Goal: Feedback & Contribution: Contribute content

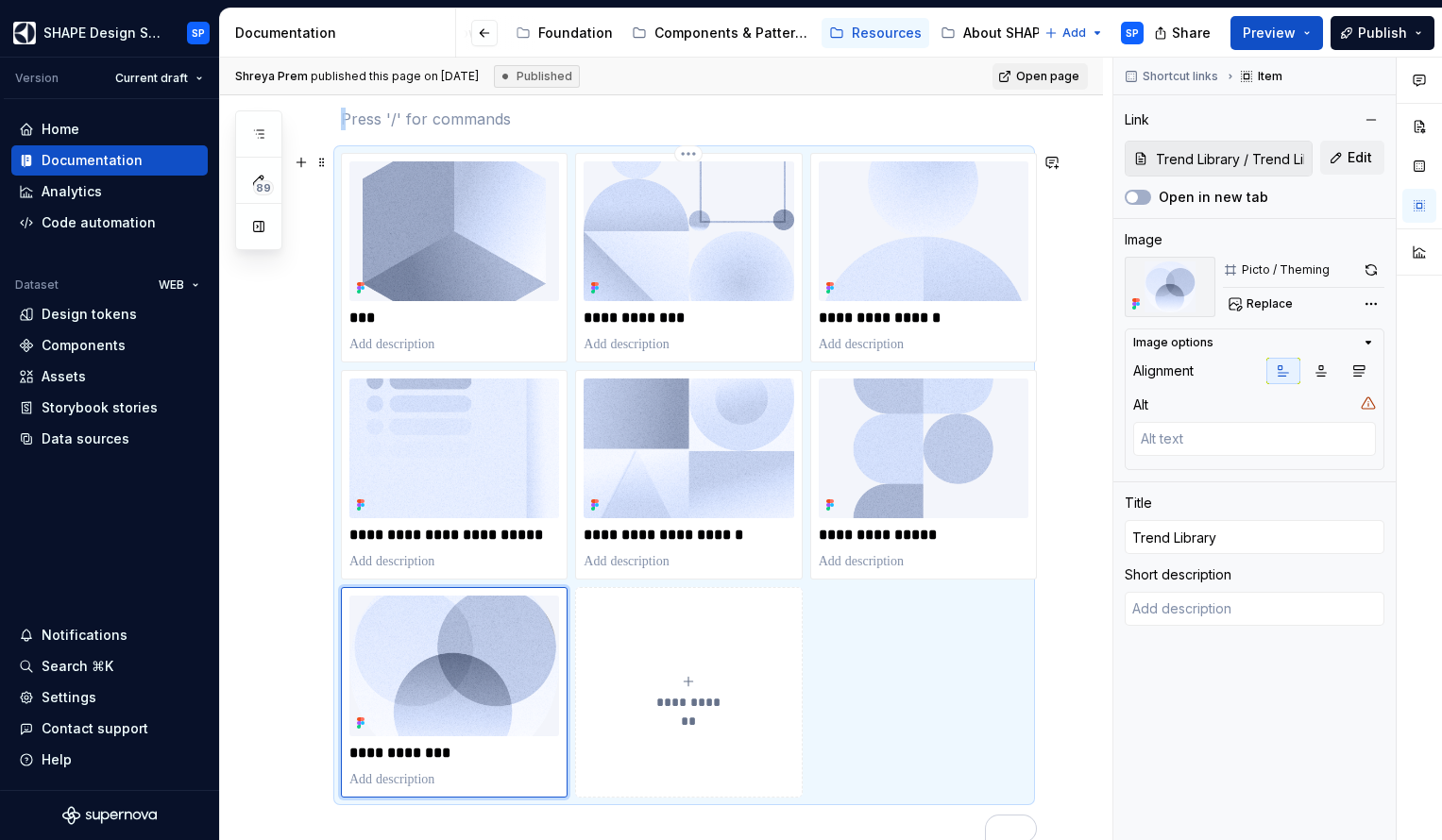
scroll to position [978, 0]
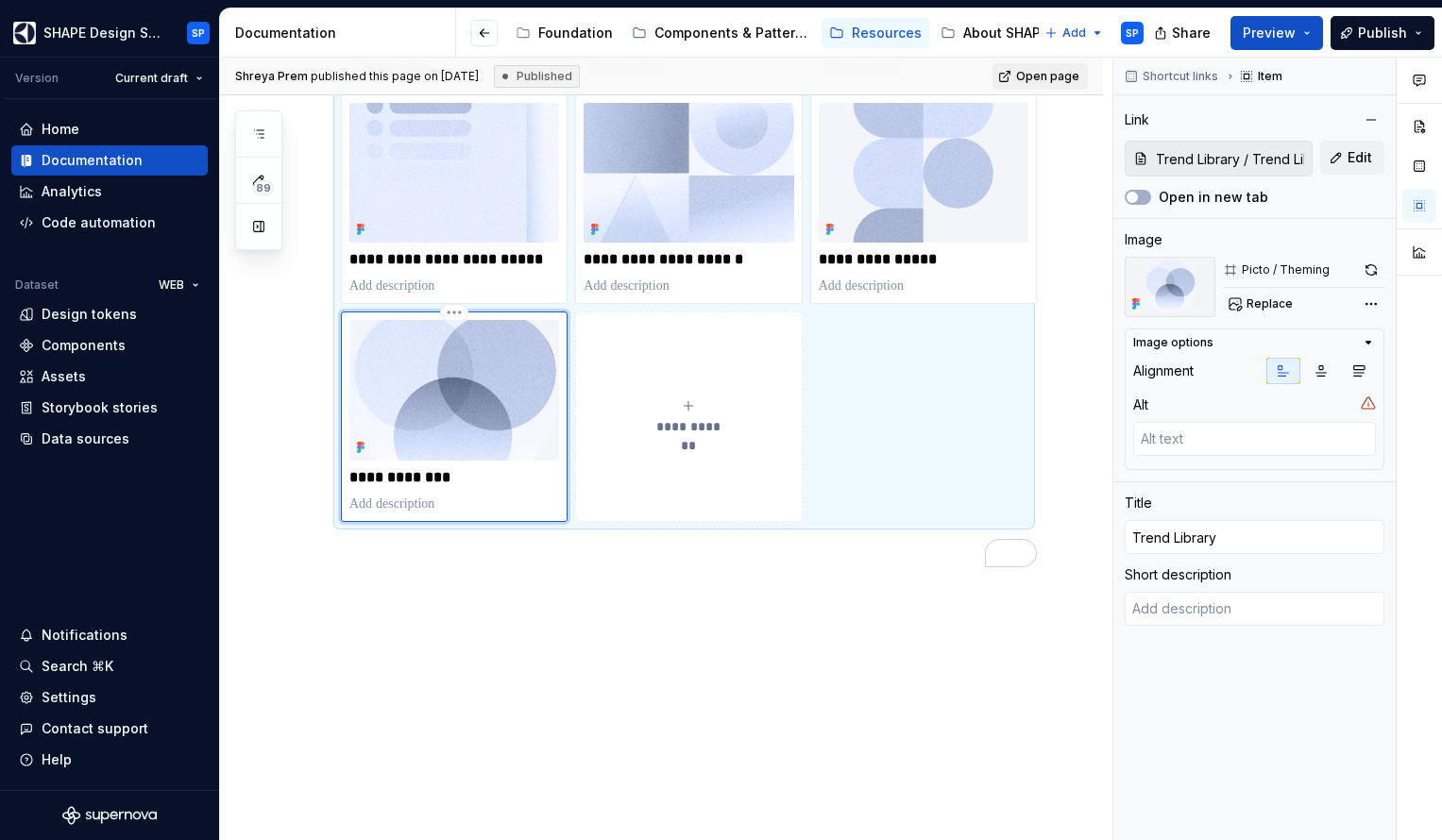
click at [436, 434] on img "To enrich screen reader interactions, please activate Accessibility in Grammarl…" at bounding box center [454, 389] width 210 height 140
click at [119, 159] on div "Documentation" at bounding box center [92, 160] width 101 height 19
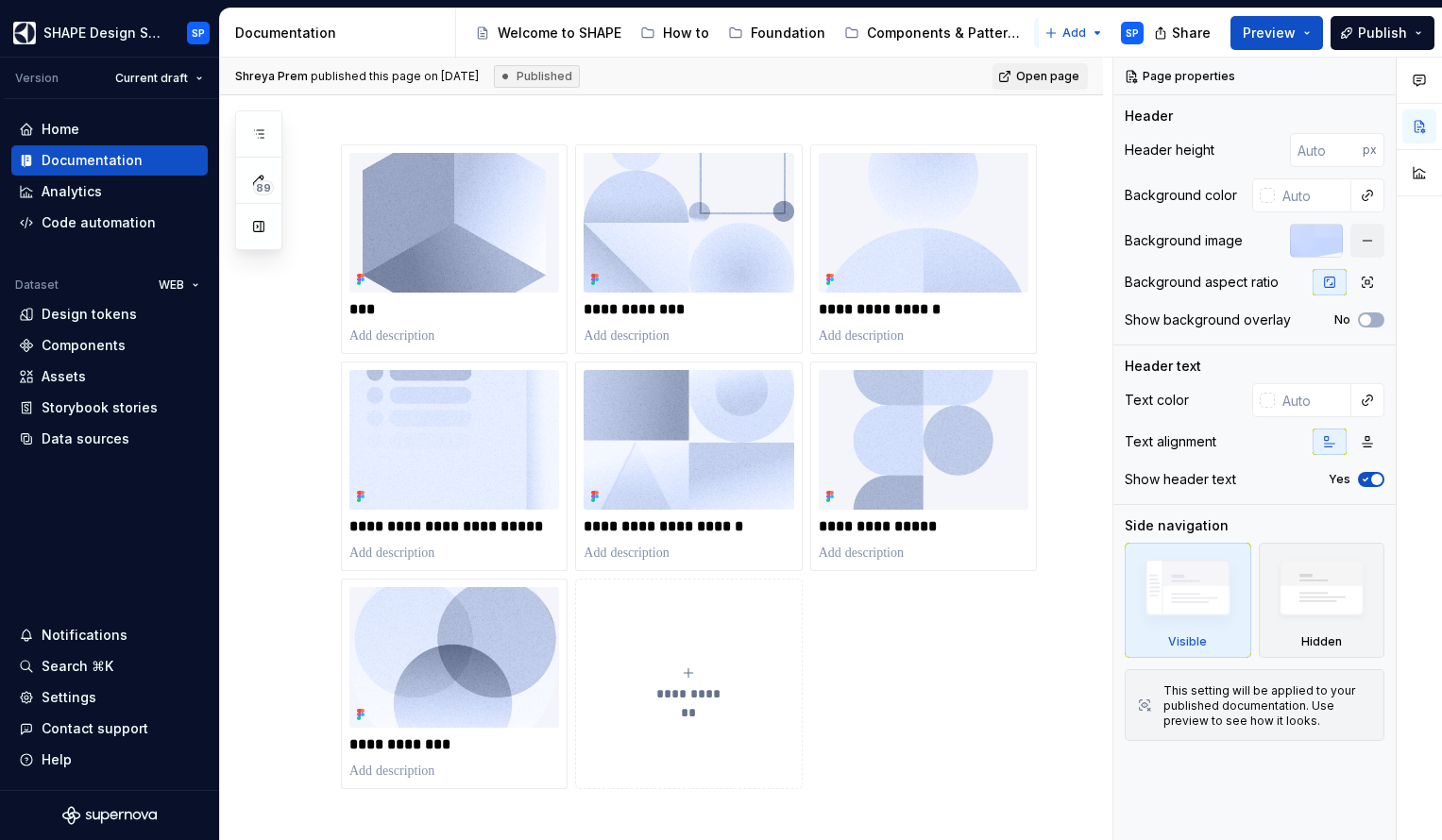
scroll to position [978, 0]
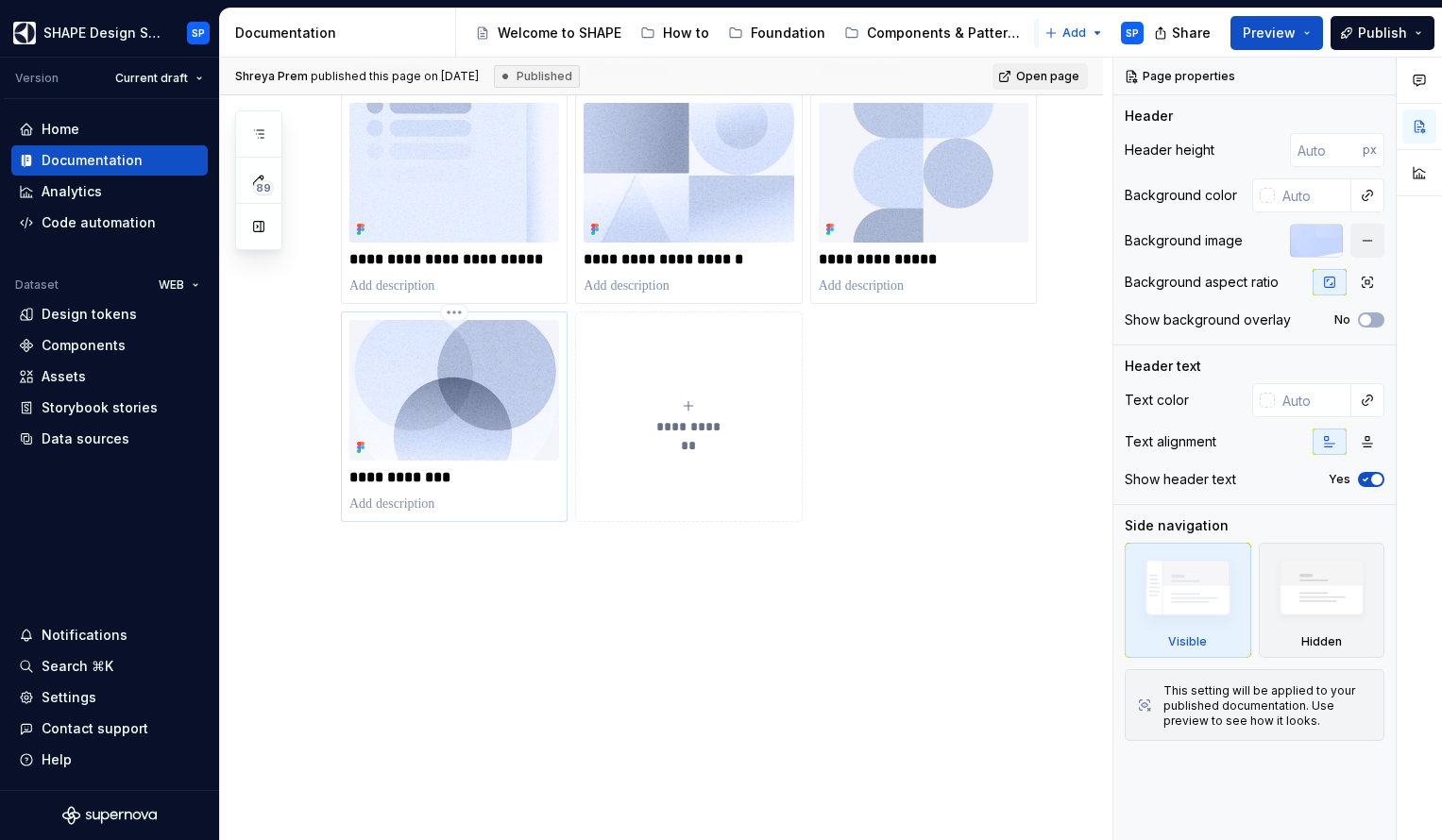
click at [428, 440] on img at bounding box center [454, 389] width 210 height 140
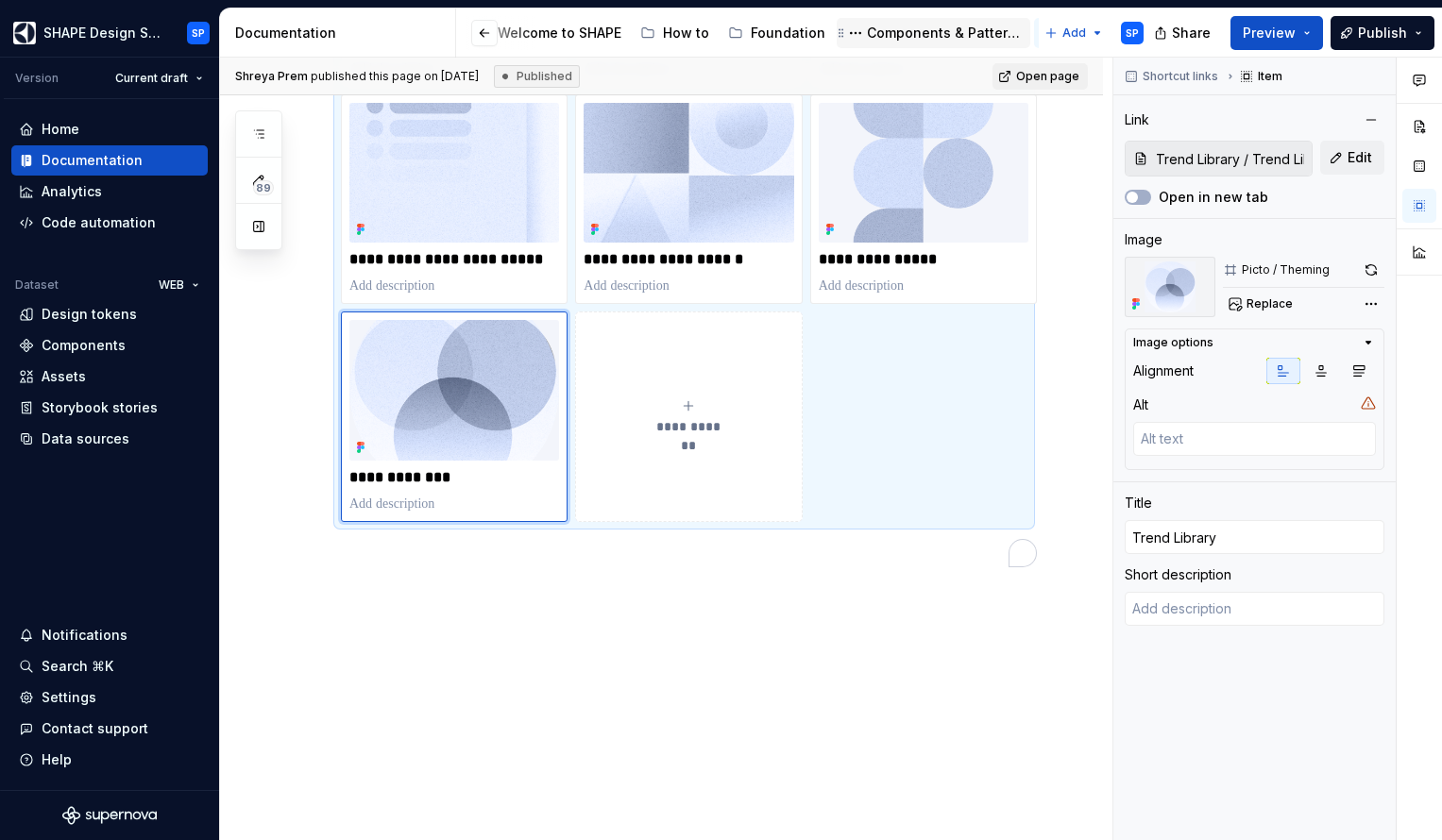
scroll to position [0, 213]
click at [190, 76] on html "SHAPE Design System SP Version Current draft Home Documentation Analytics Code …" at bounding box center [721, 420] width 1442 height 840
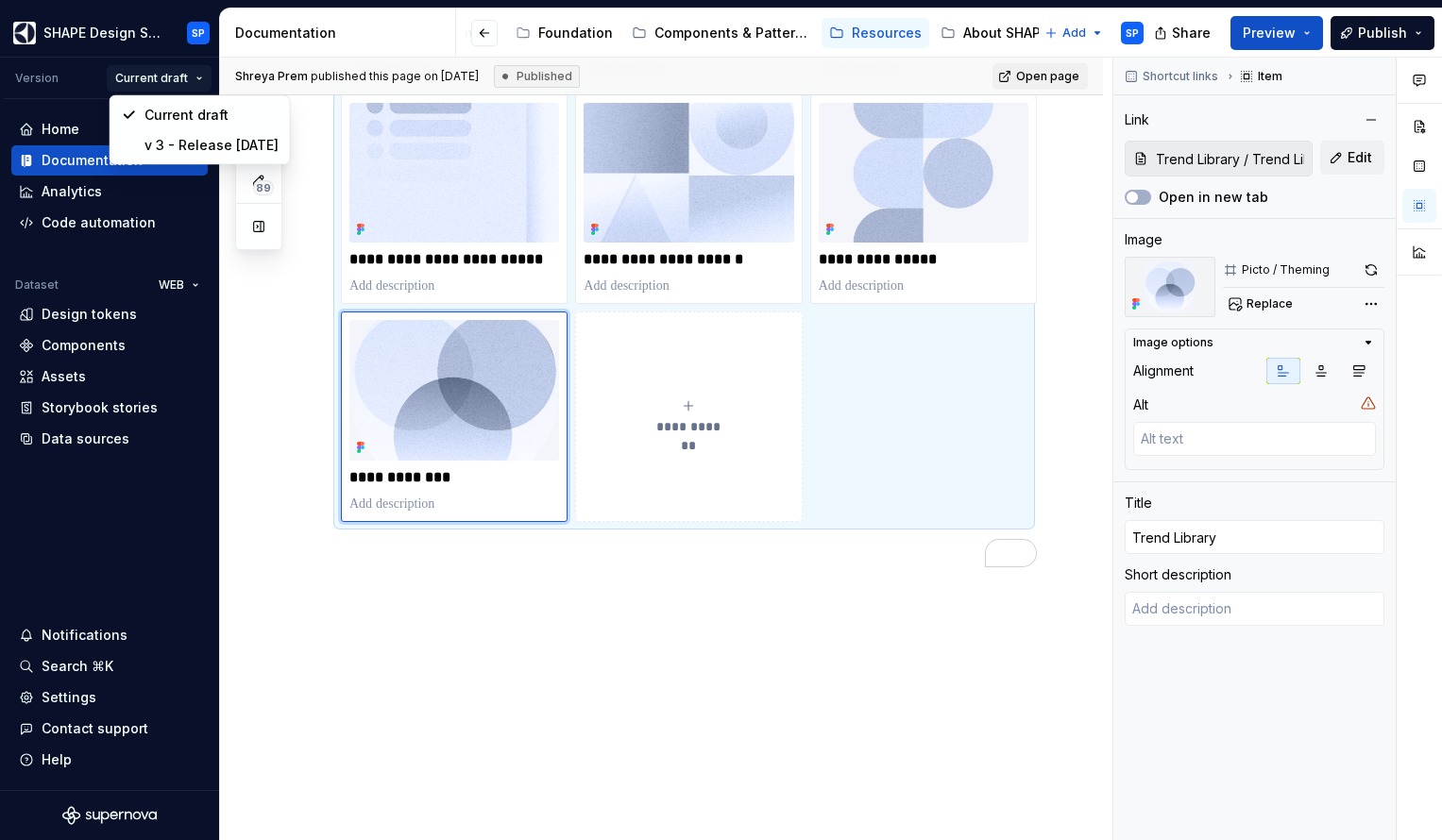
scroll to position [978, 0]
click at [291, 577] on html "SHAPE Design System SP Version Current draft Home Documentation Analytics Code …" at bounding box center [721, 420] width 1442 height 840
click at [501, 415] on img "To enrich screen reader interactions, please activate Accessibility in Grammarl…" at bounding box center [454, 389] width 210 height 140
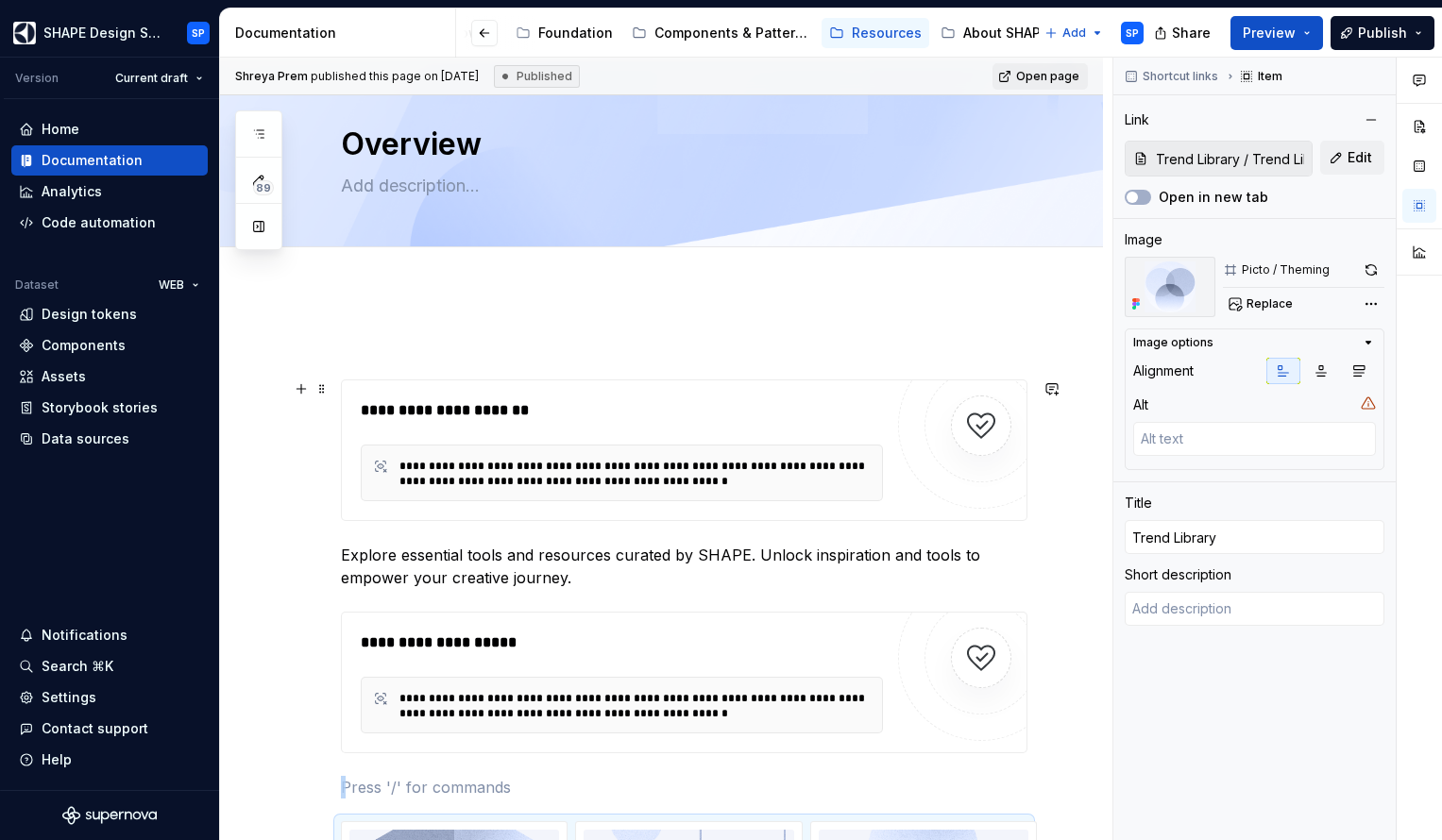
scroll to position [0, 0]
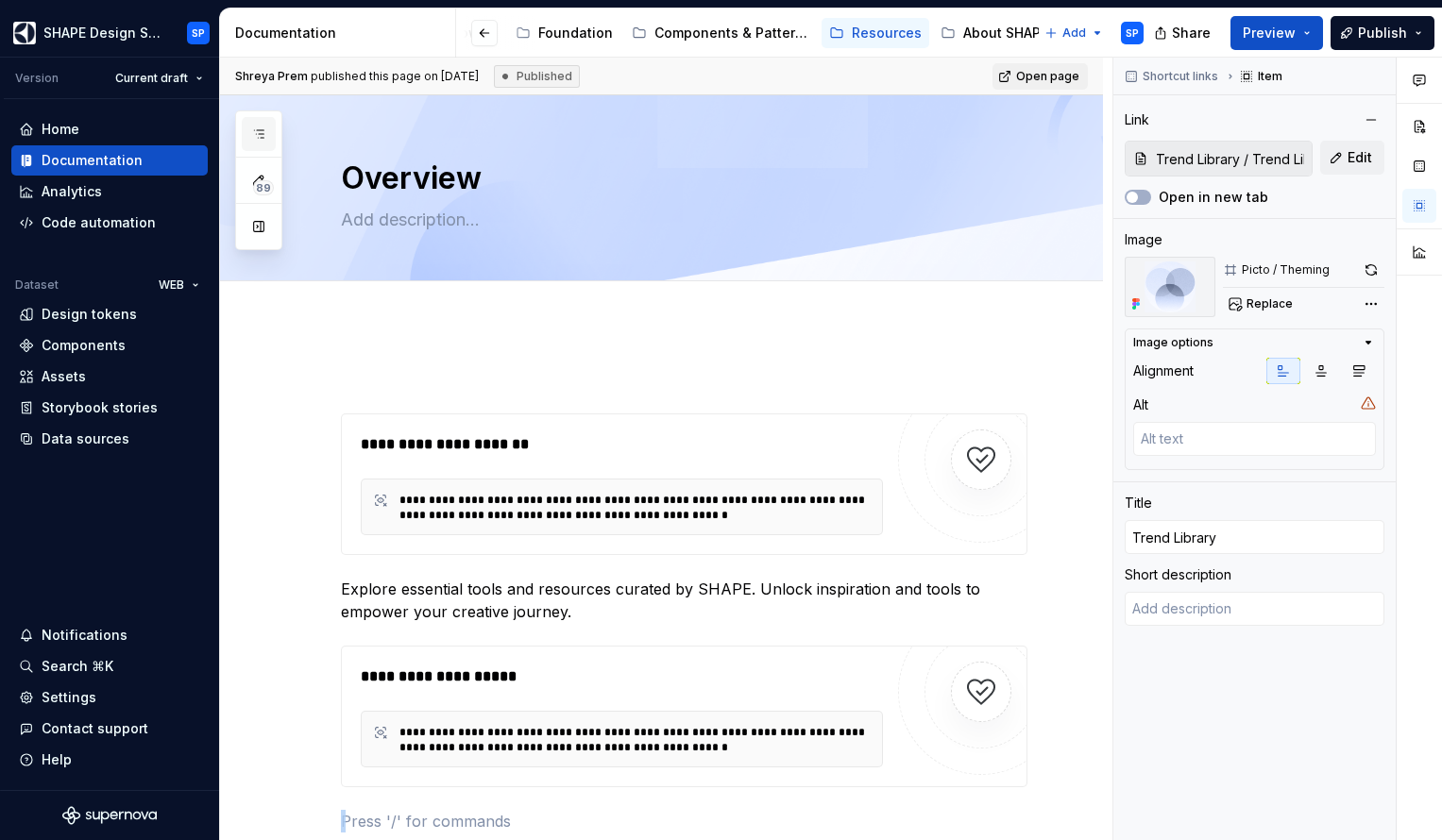
click at [268, 130] on button "button" at bounding box center [259, 134] width 34 height 34
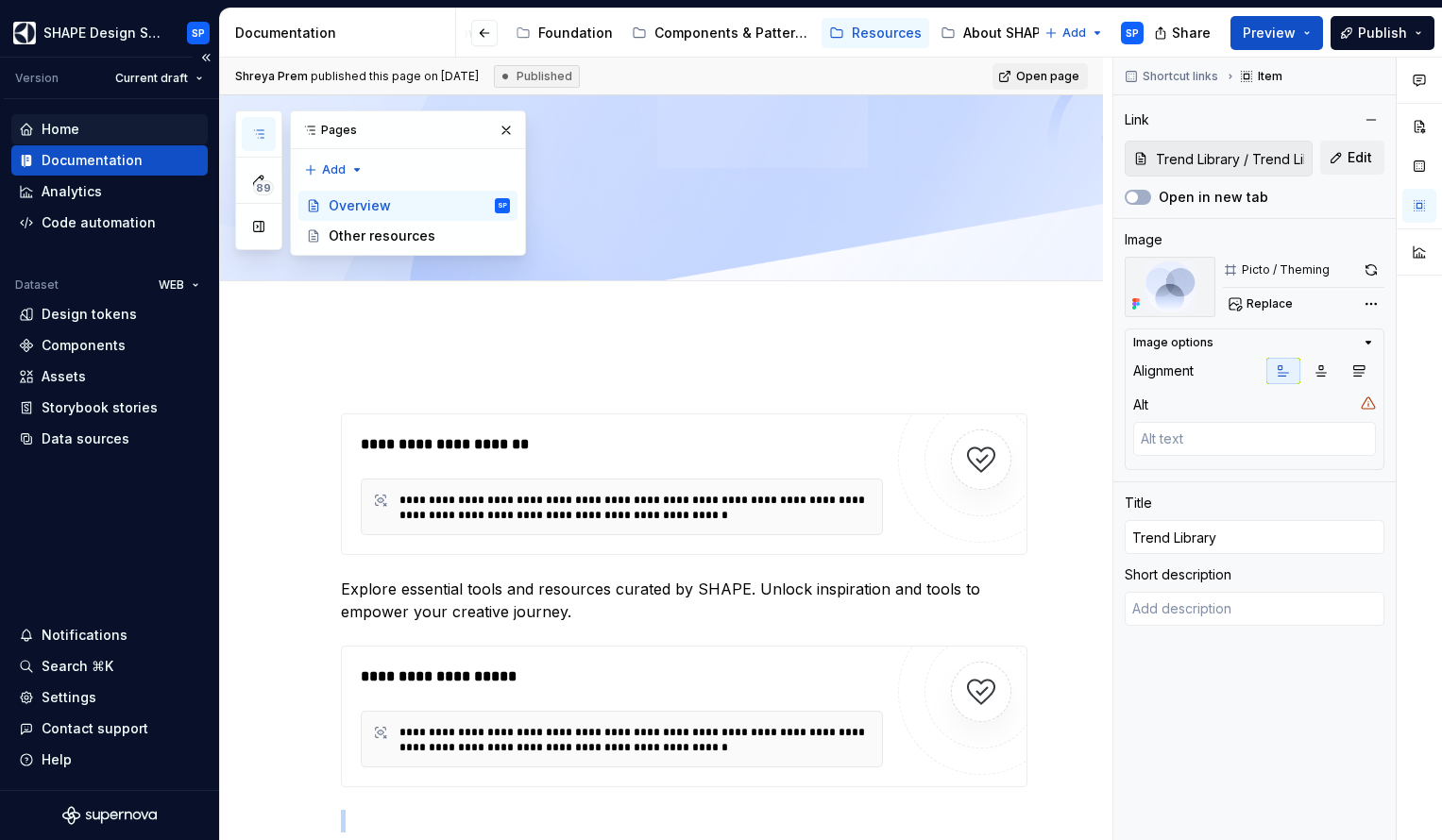
click at [93, 137] on div "Home" at bounding box center [109, 129] width 181 height 19
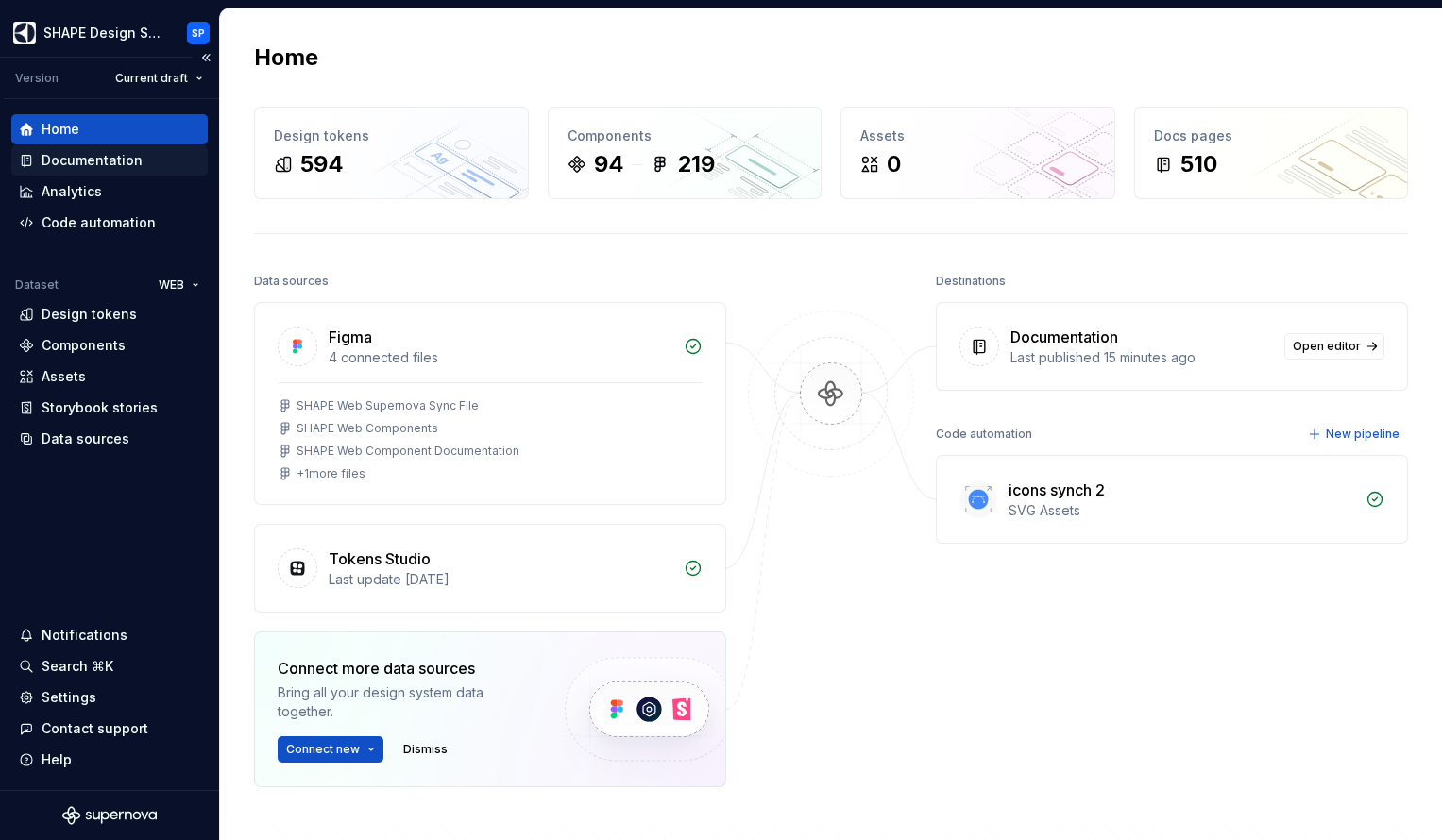
click at [91, 168] on div "Documentation" at bounding box center [92, 160] width 101 height 19
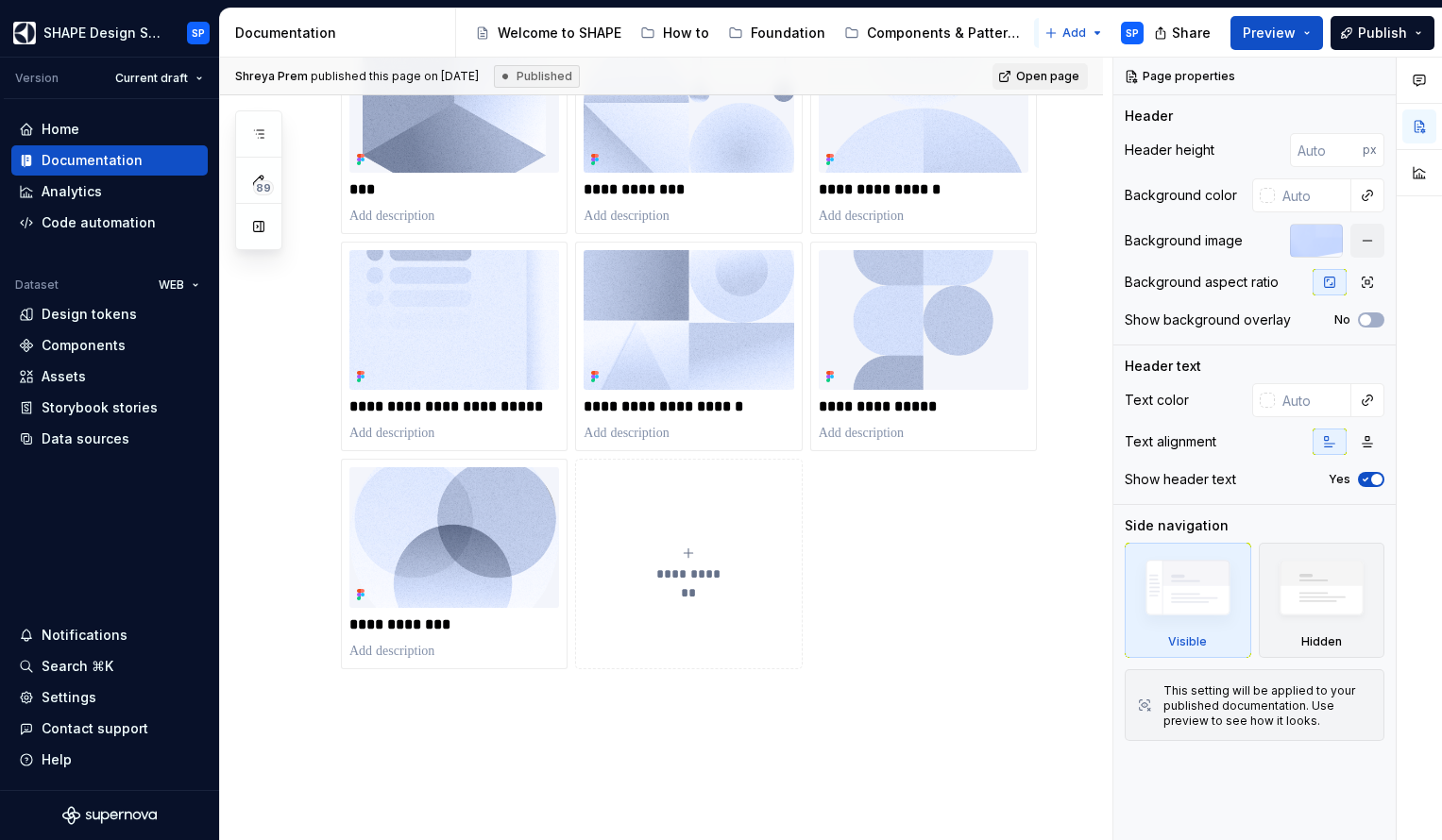
scroll to position [978, 0]
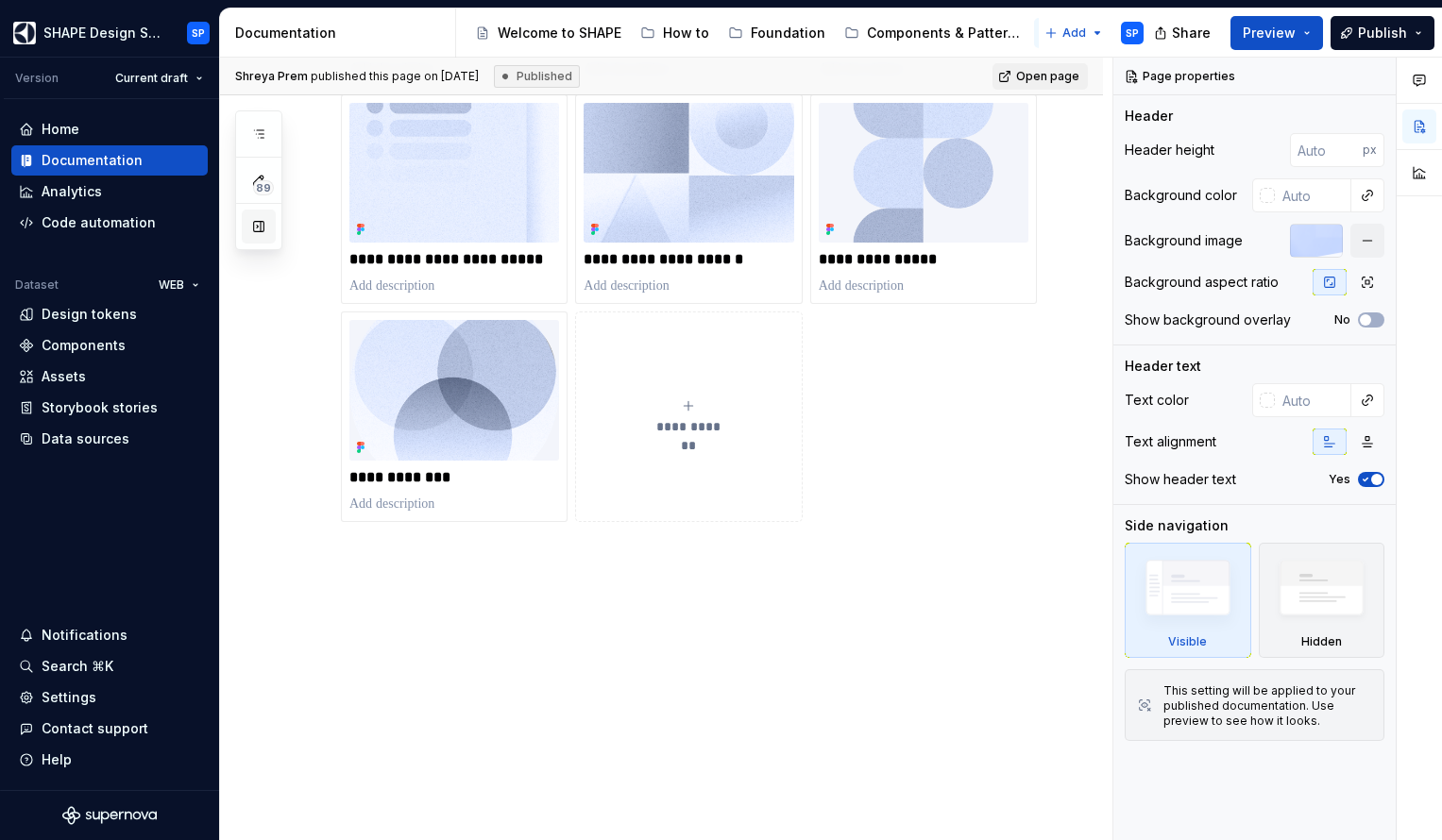
click at [254, 226] on button "button" at bounding box center [259, 227] width 34 height 34
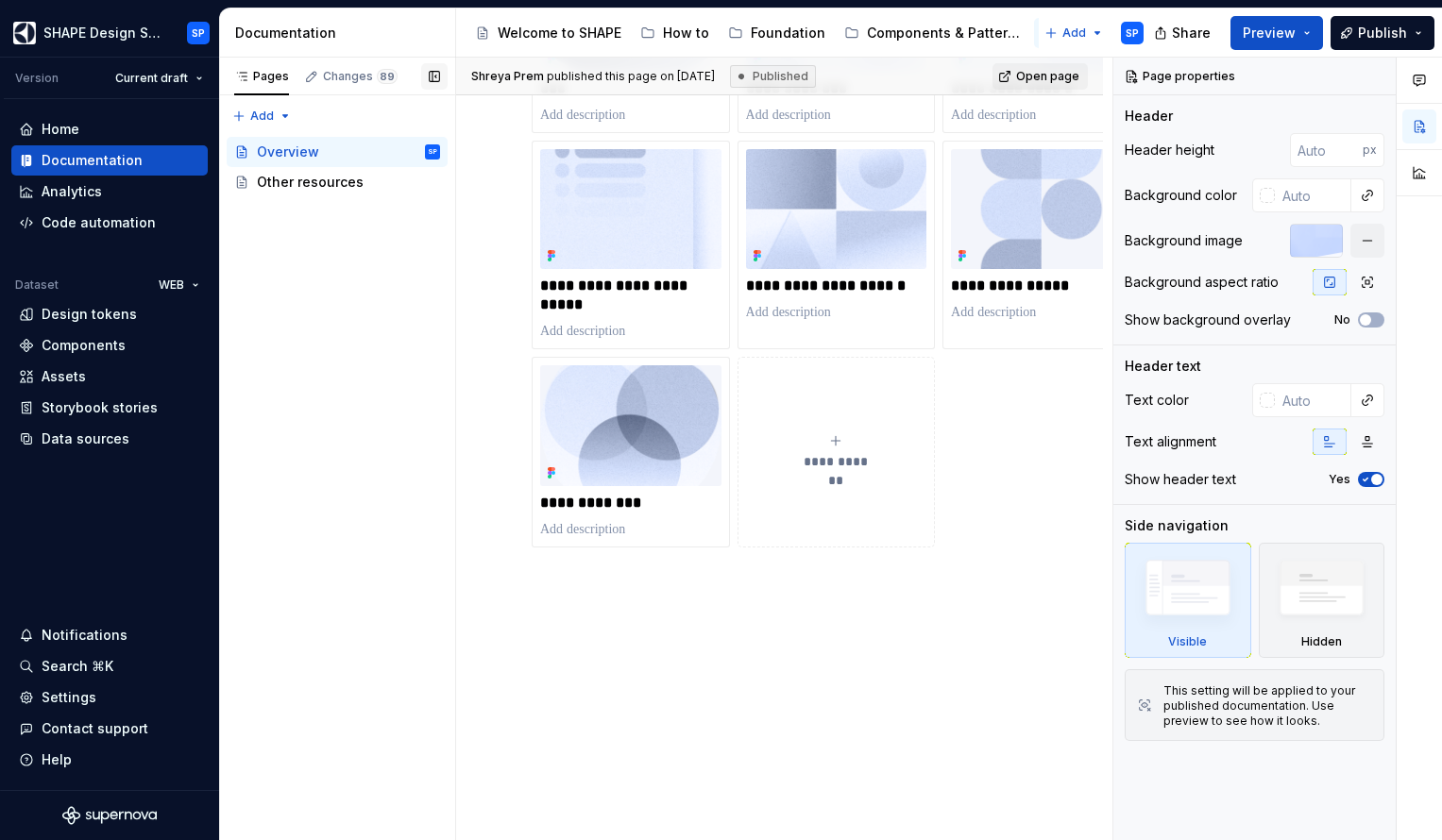
scroll to position [901, 0]
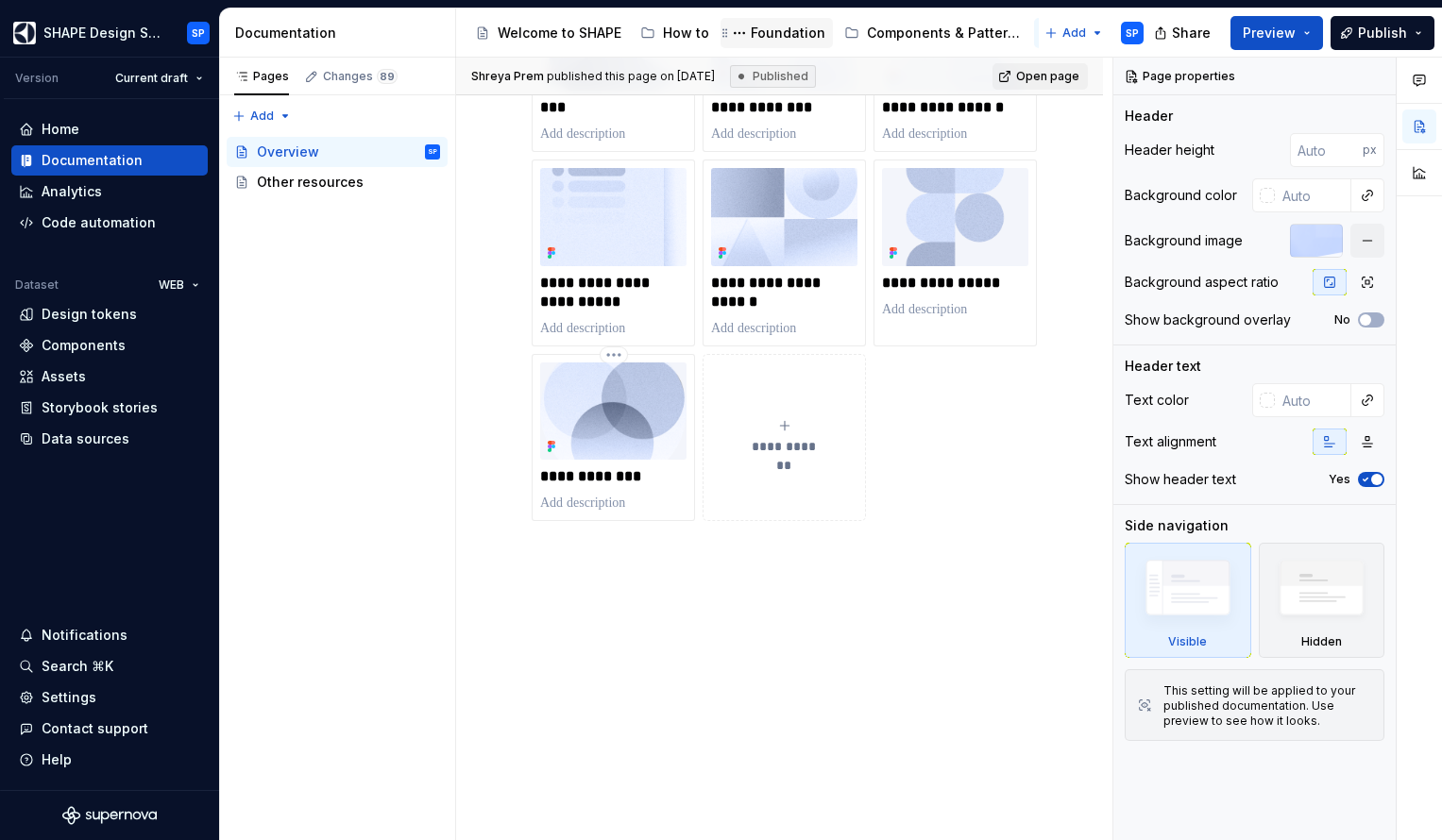
click at [583, 398] on img at bounding box center [613, 411] width 146 height 97
click at [584, 398] on img at bounding box center [613, 411] width 146 height 97
click at [314, 150] on div "Overview" at bounding box center [289, 152] width 63 height 19
click at [765, 40] on div "Foundation" at bounding box center [788, 33] width 75 height 19
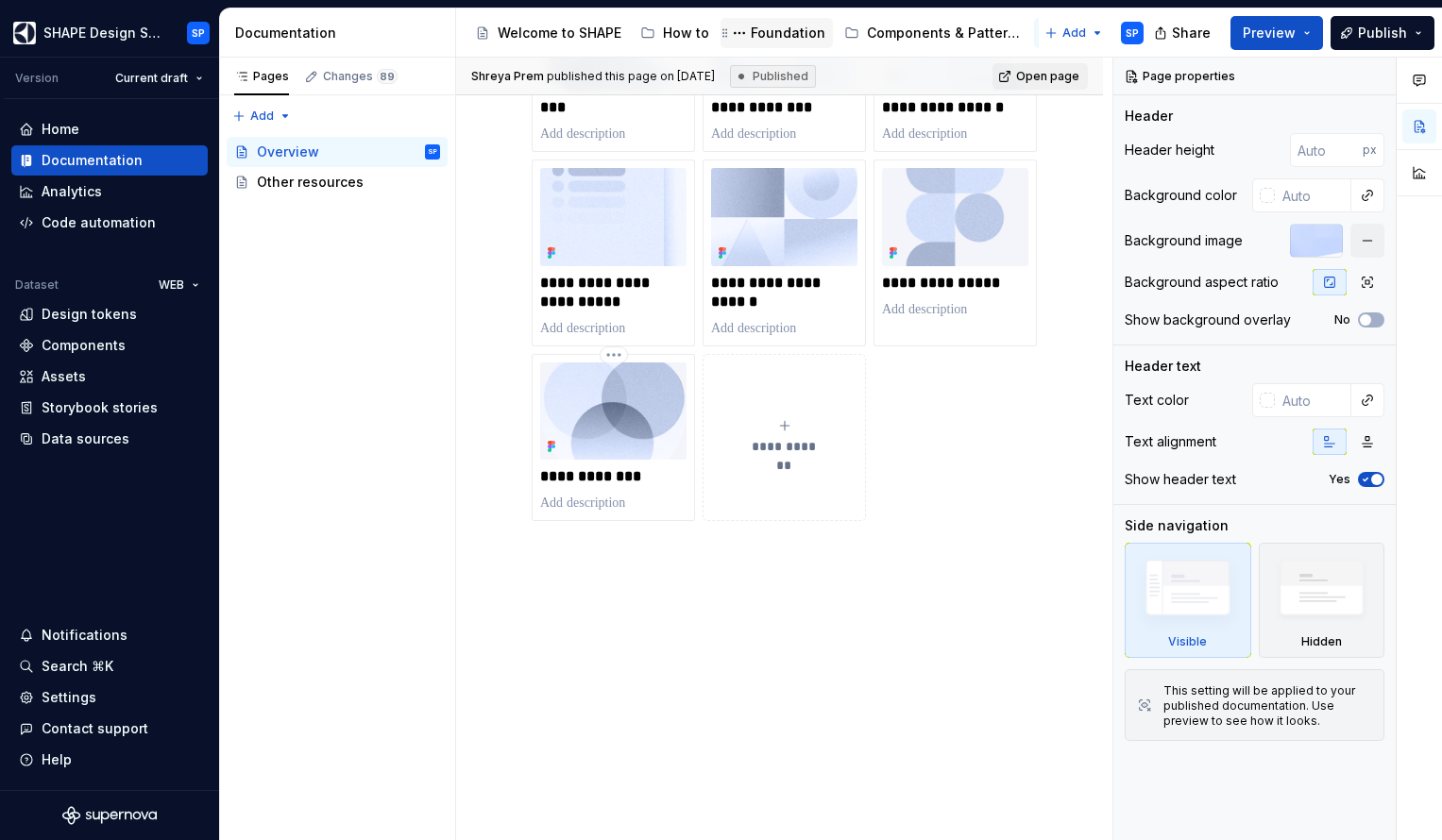
click at [767, 29] on div "Foundation" at bounding box center [788, 33] width 75 height 19
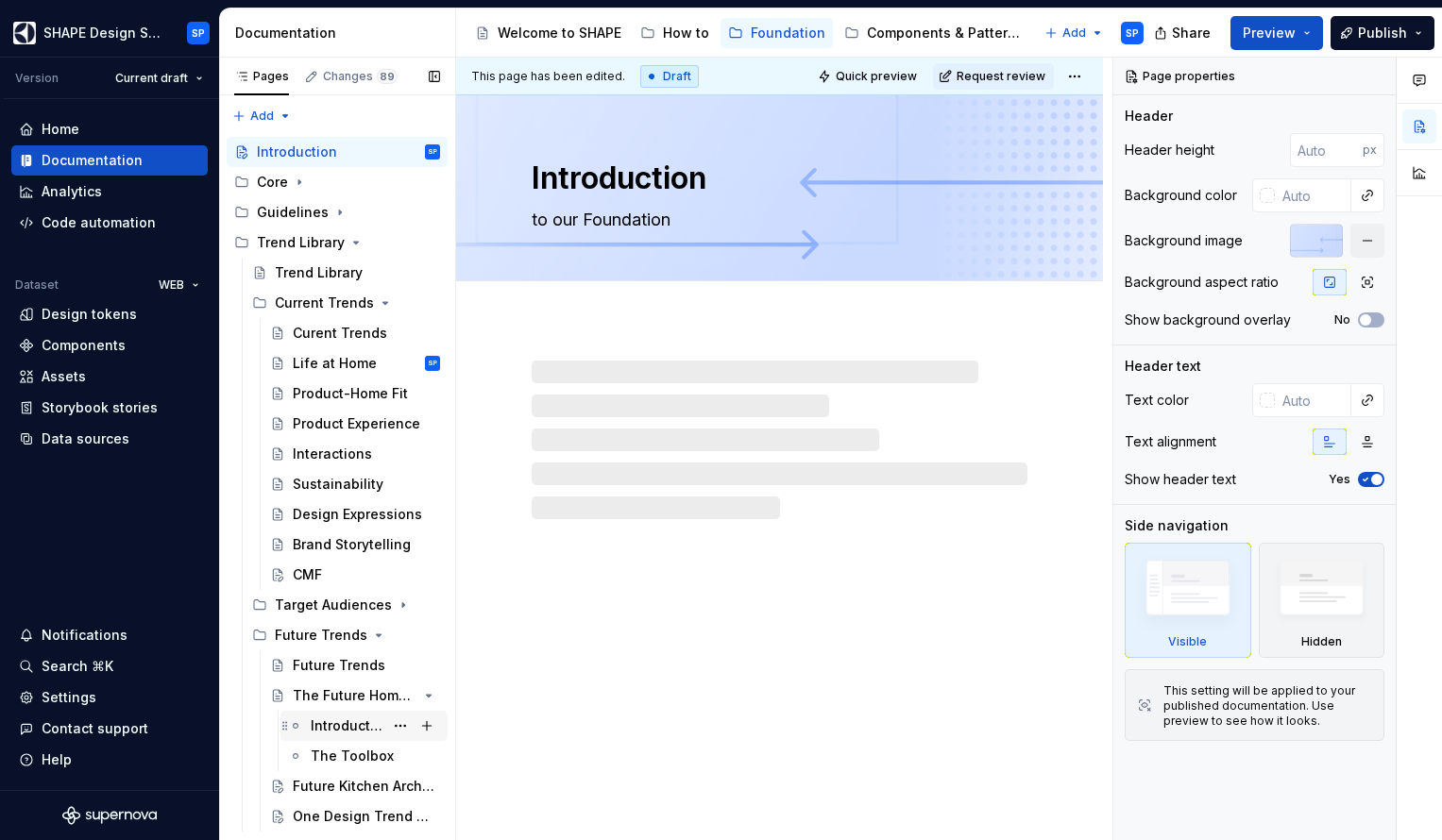
scroll to position [17, 0]
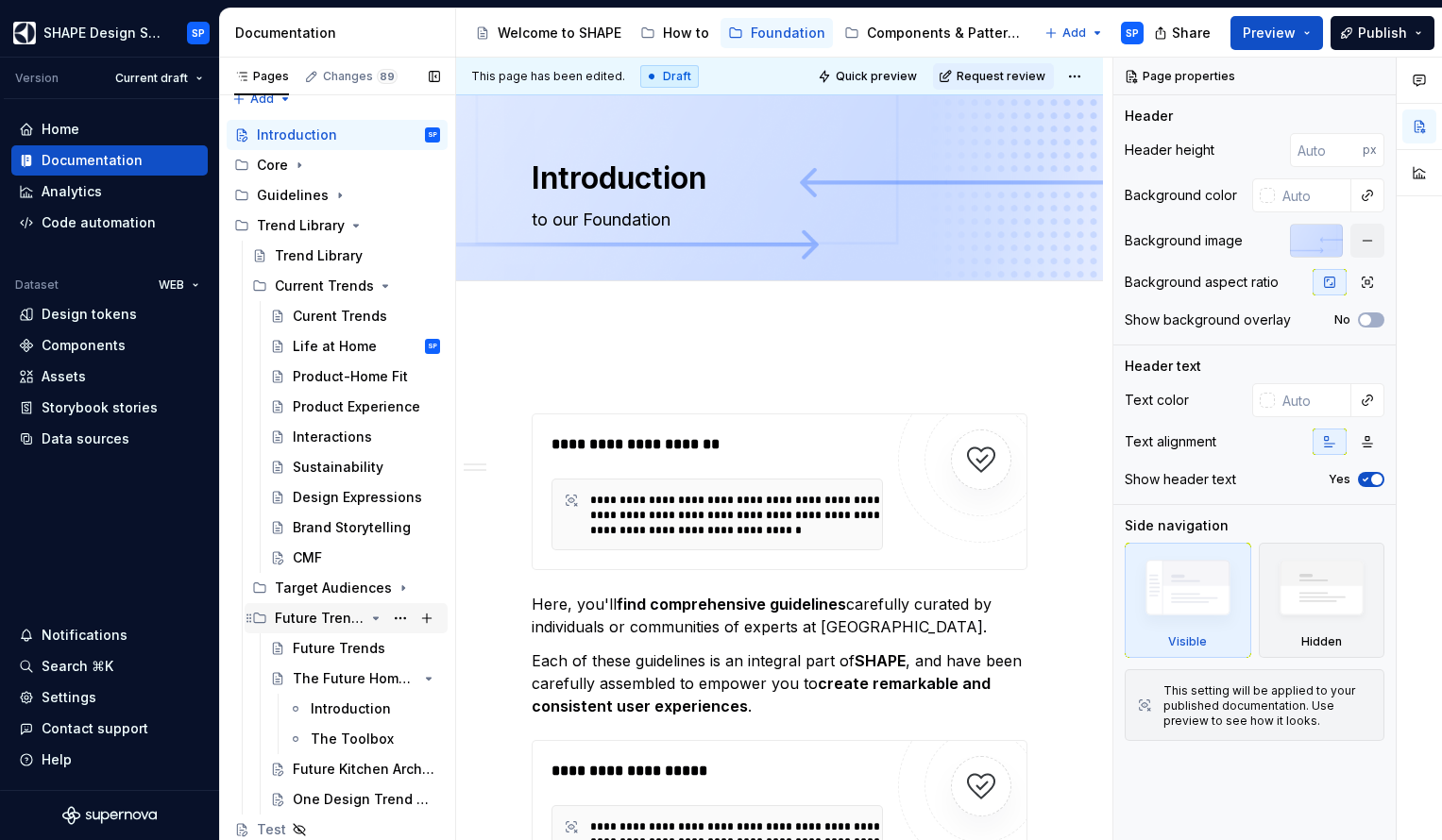
click at [317, 614] on div "Future Trends" at bounding box center [319, 619] width 89 height 19
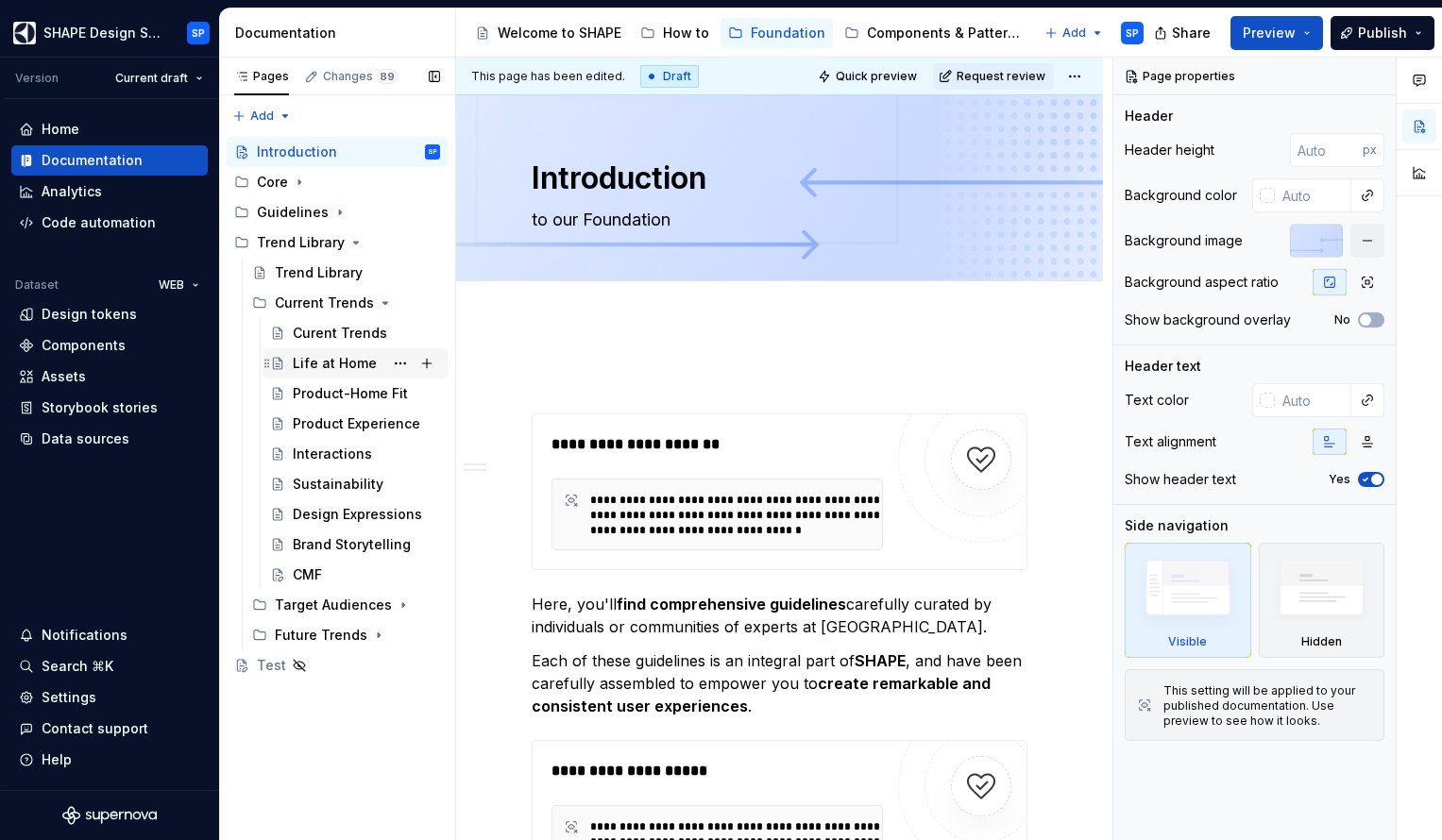
click at [343, 369] on div "Life at Home" at bounding box center [334, 364] width 84 height 19
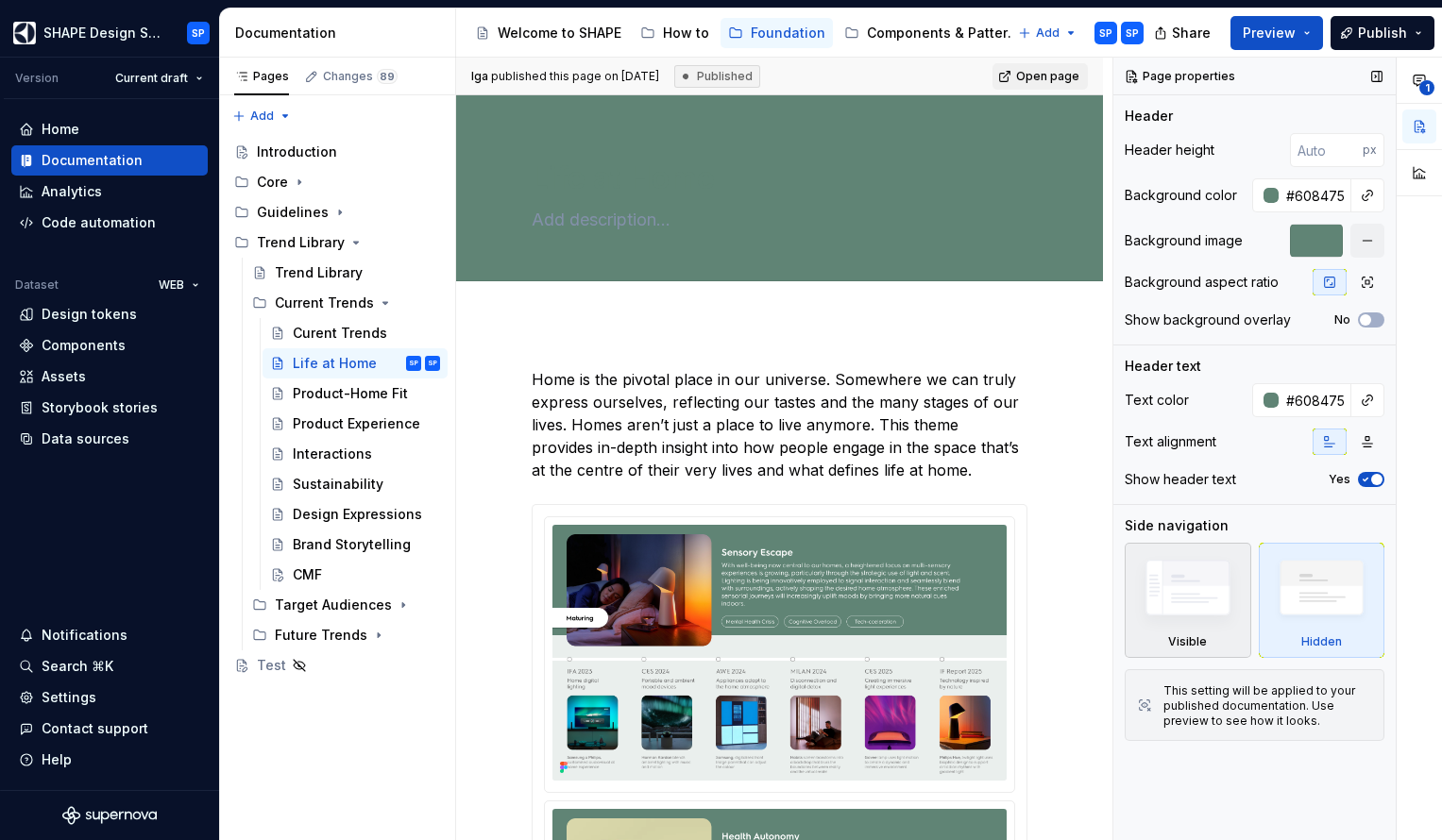
click at [1194, 601] on img at bounding box center [1188, 592] width 109 height 83
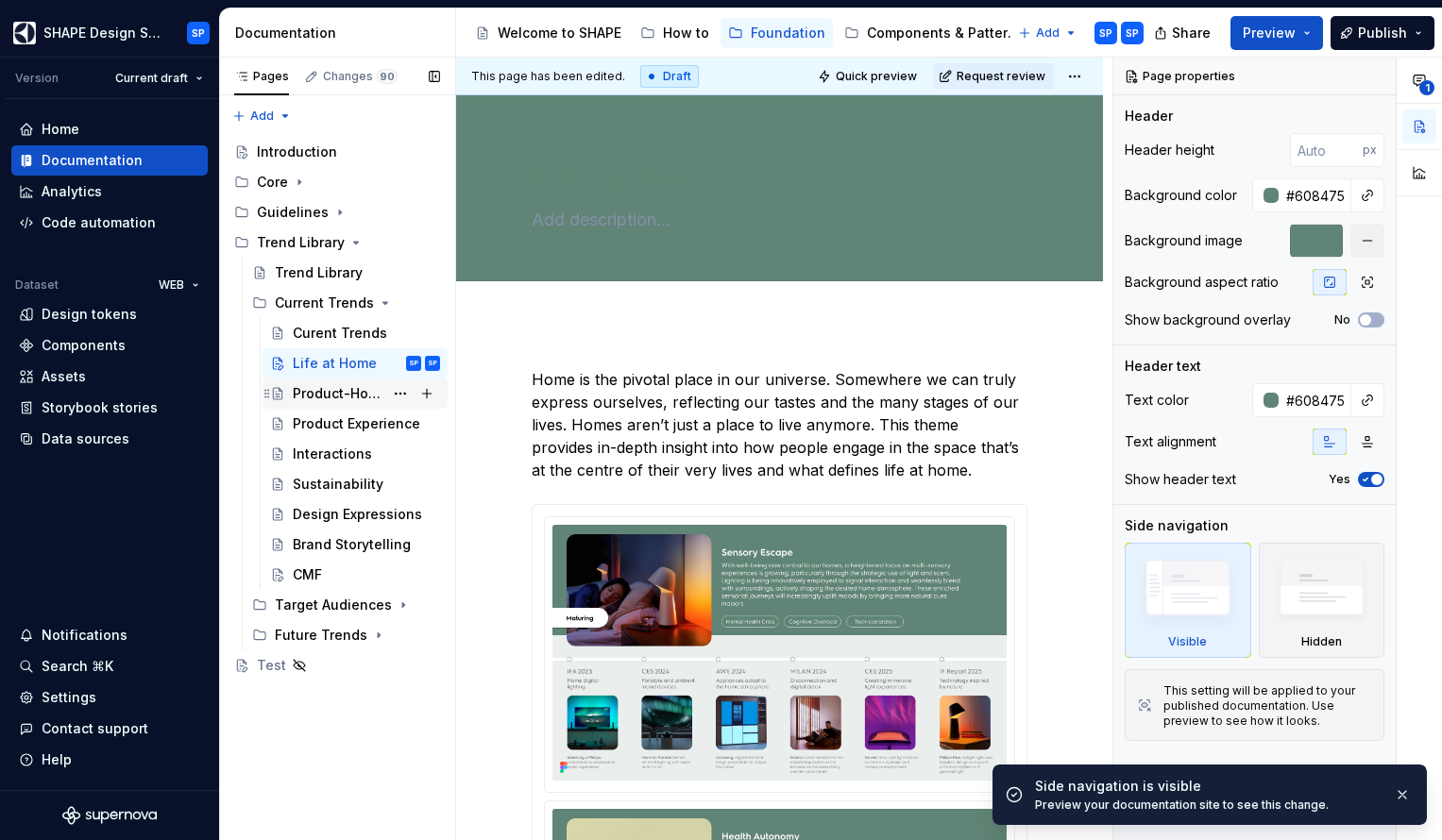
click at [312, 394] on div "Product-Home Fit" at bounding box center [337, 394] width 90 height 19
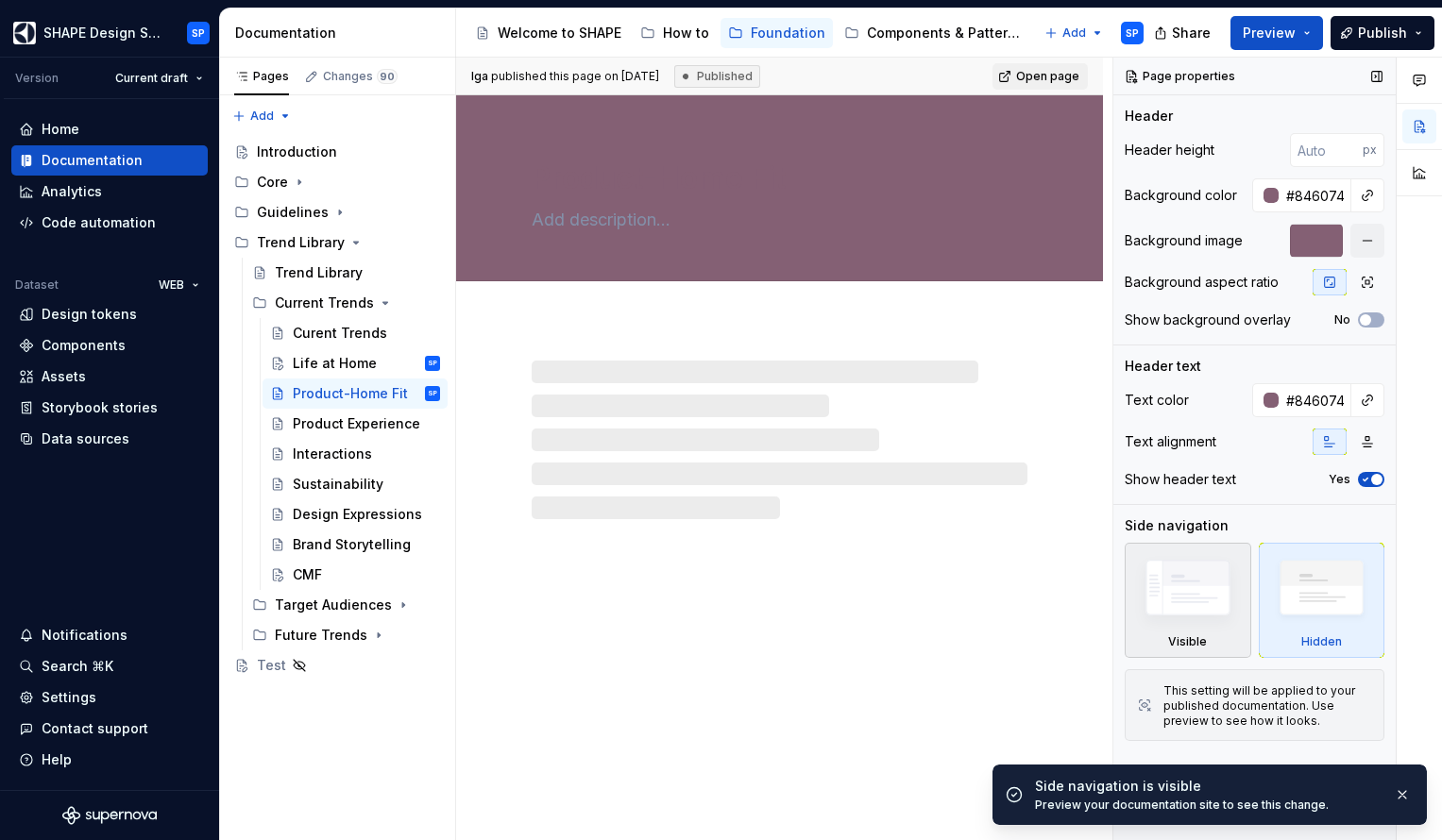
click at [1197, 621] on img at bounding box center [1188, 592] width 109 height 83
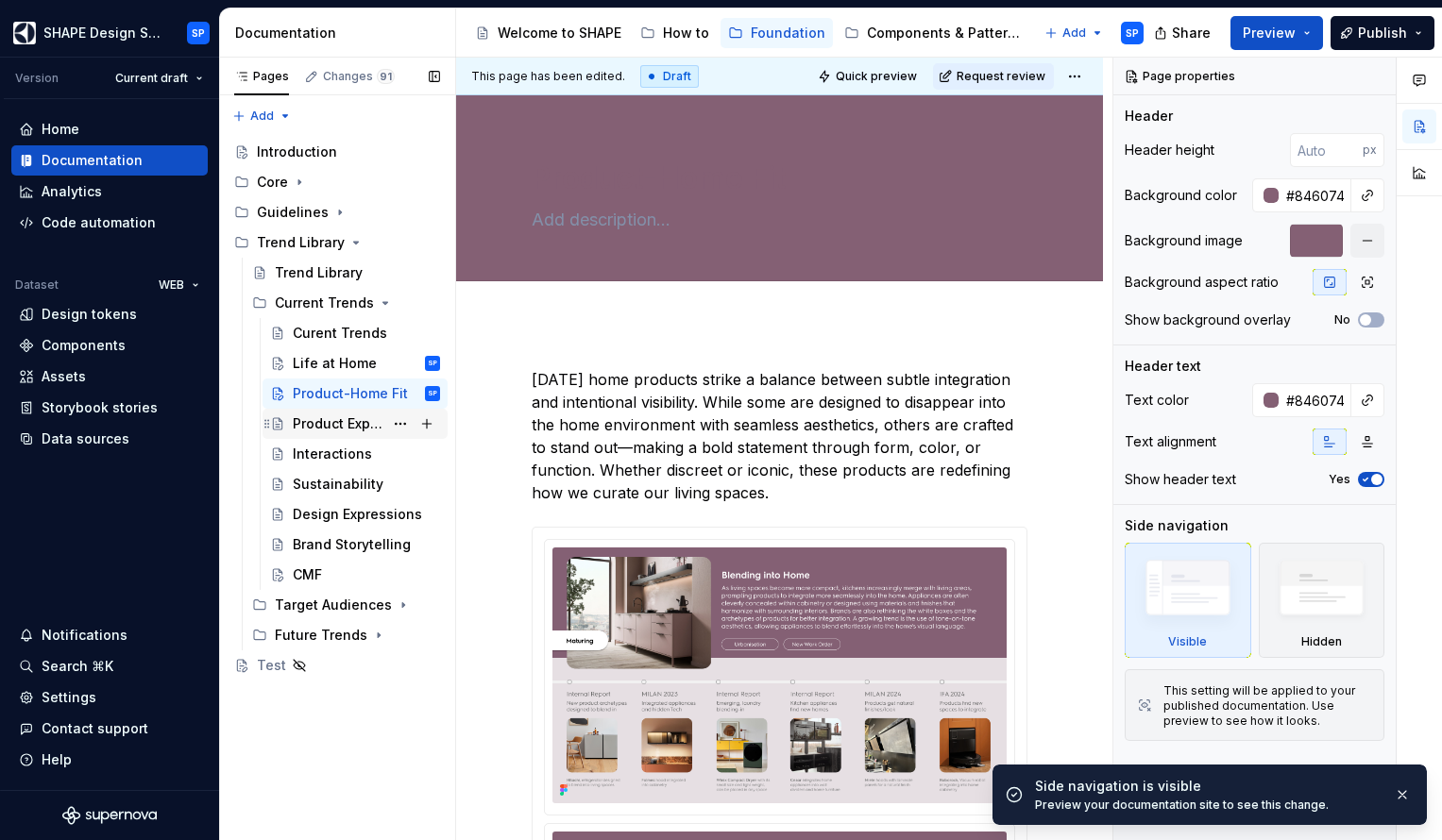
click at [373, 424] on div "Product Experience" at bounding box center [337, 424] width 90 height 19
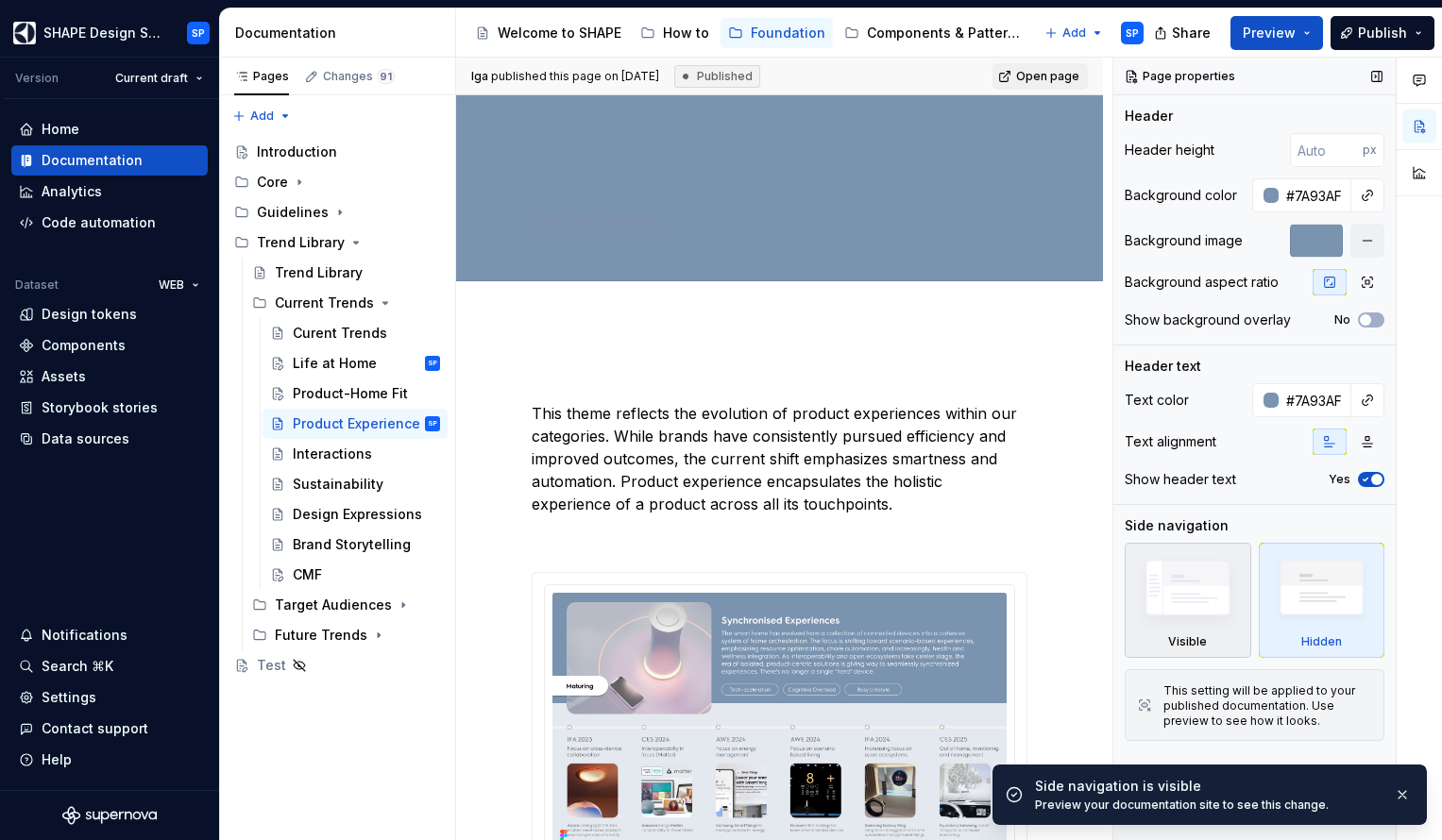
click at [1174, 612] on img at bounding box center [1188, 592] width 109 height 83
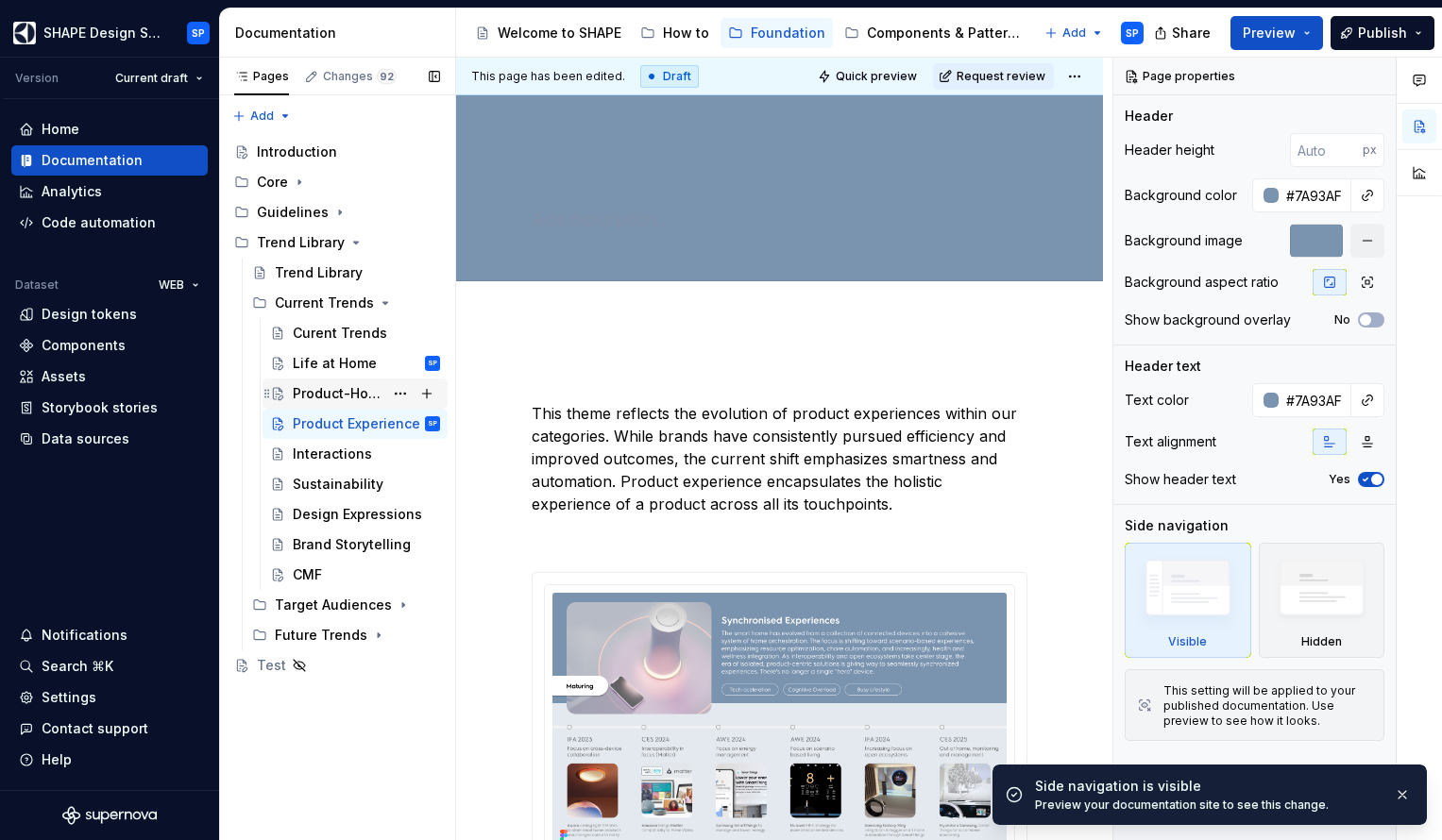
click at [368, 395] on div "Product-Home Fit" at bounding box center [337, 394] width 90 height 19
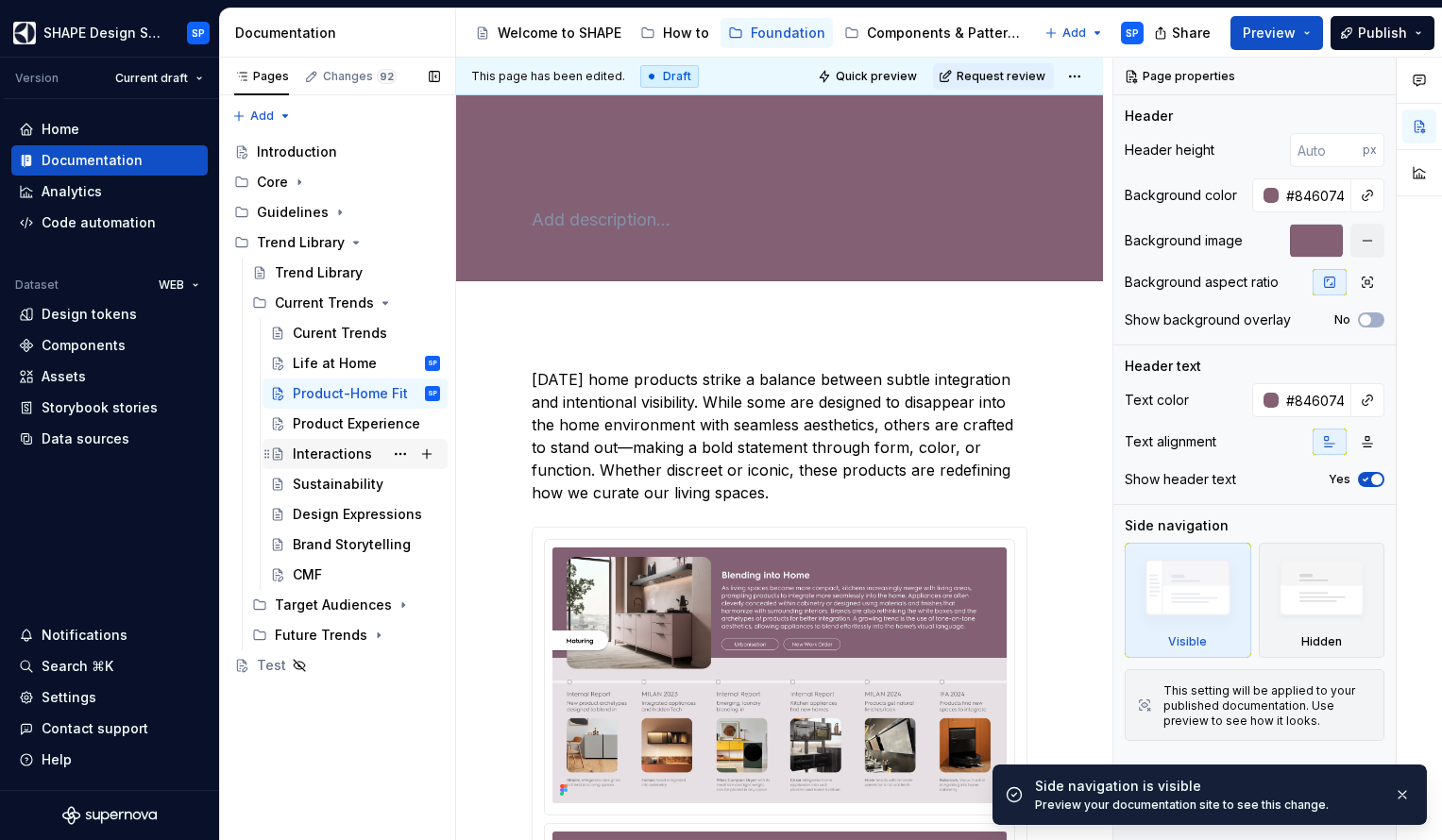
click at [346, 449] on div "Interactions" at bounding box center [332, 454] width 80 height 19
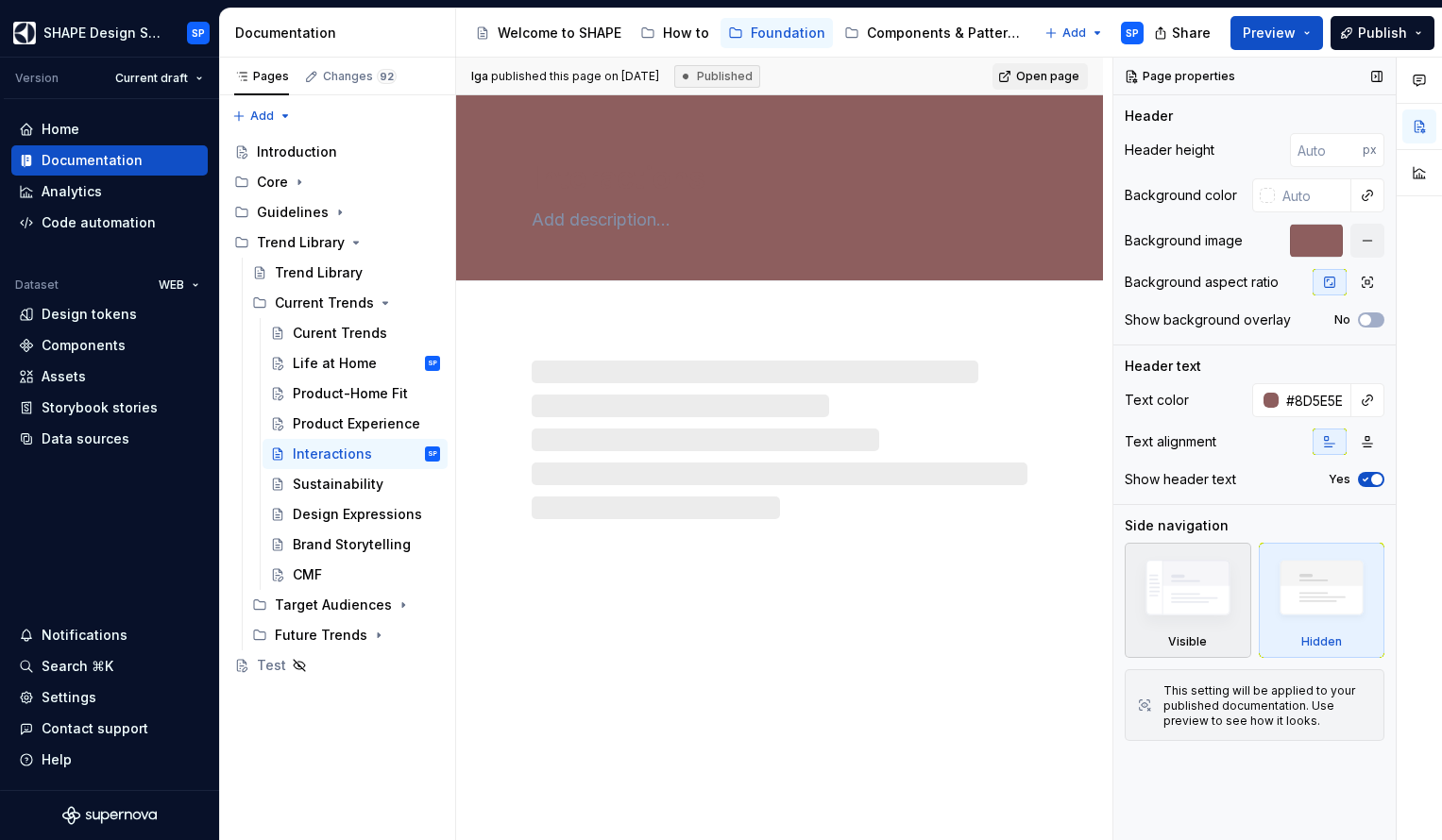
click at [1217, 595] on img at bounding box center [1188, 592] width 109 height 83
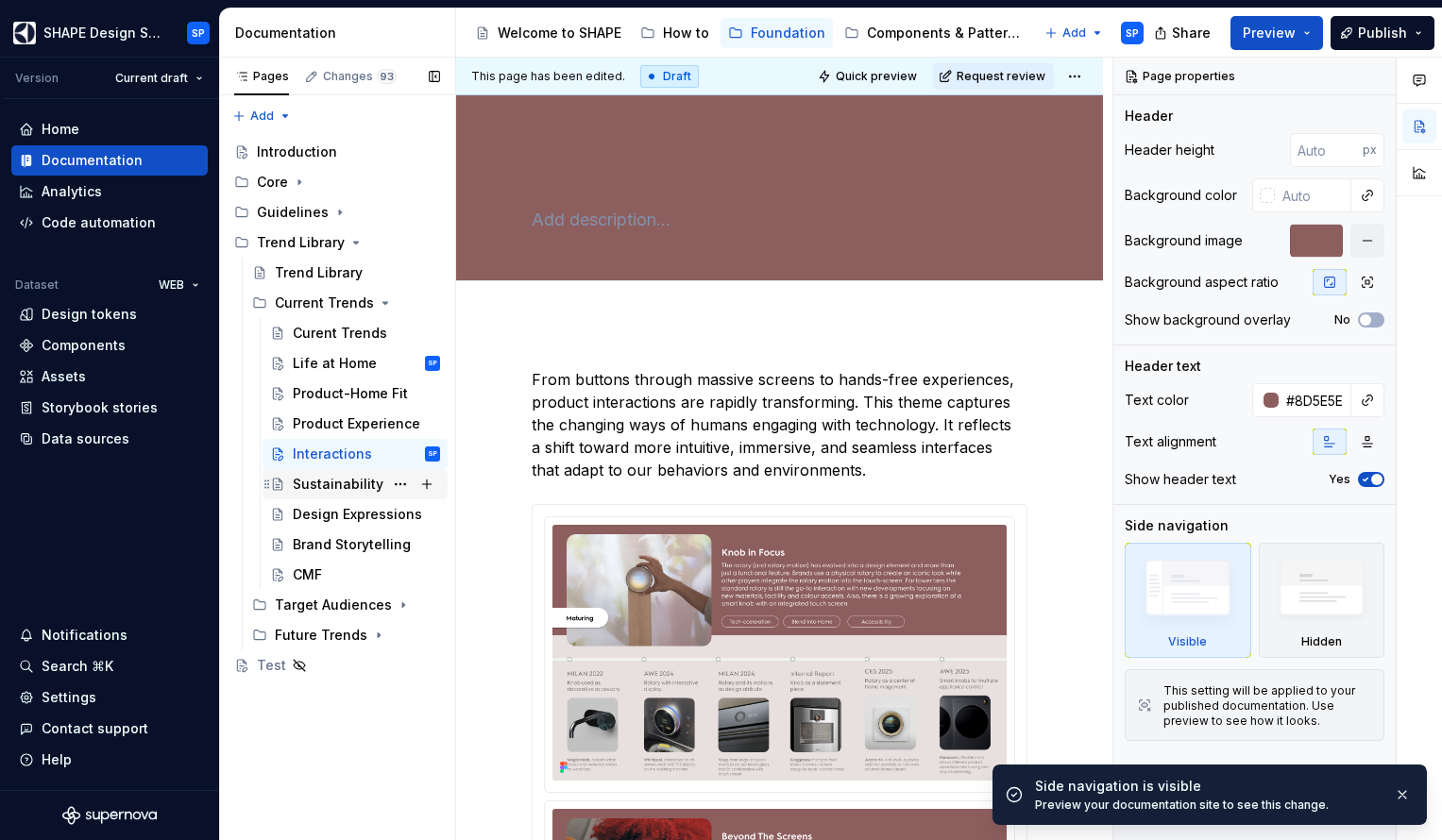
click at [342, 487] on div "Sustainability" at bounding box center [337, 484] width 90 height 19
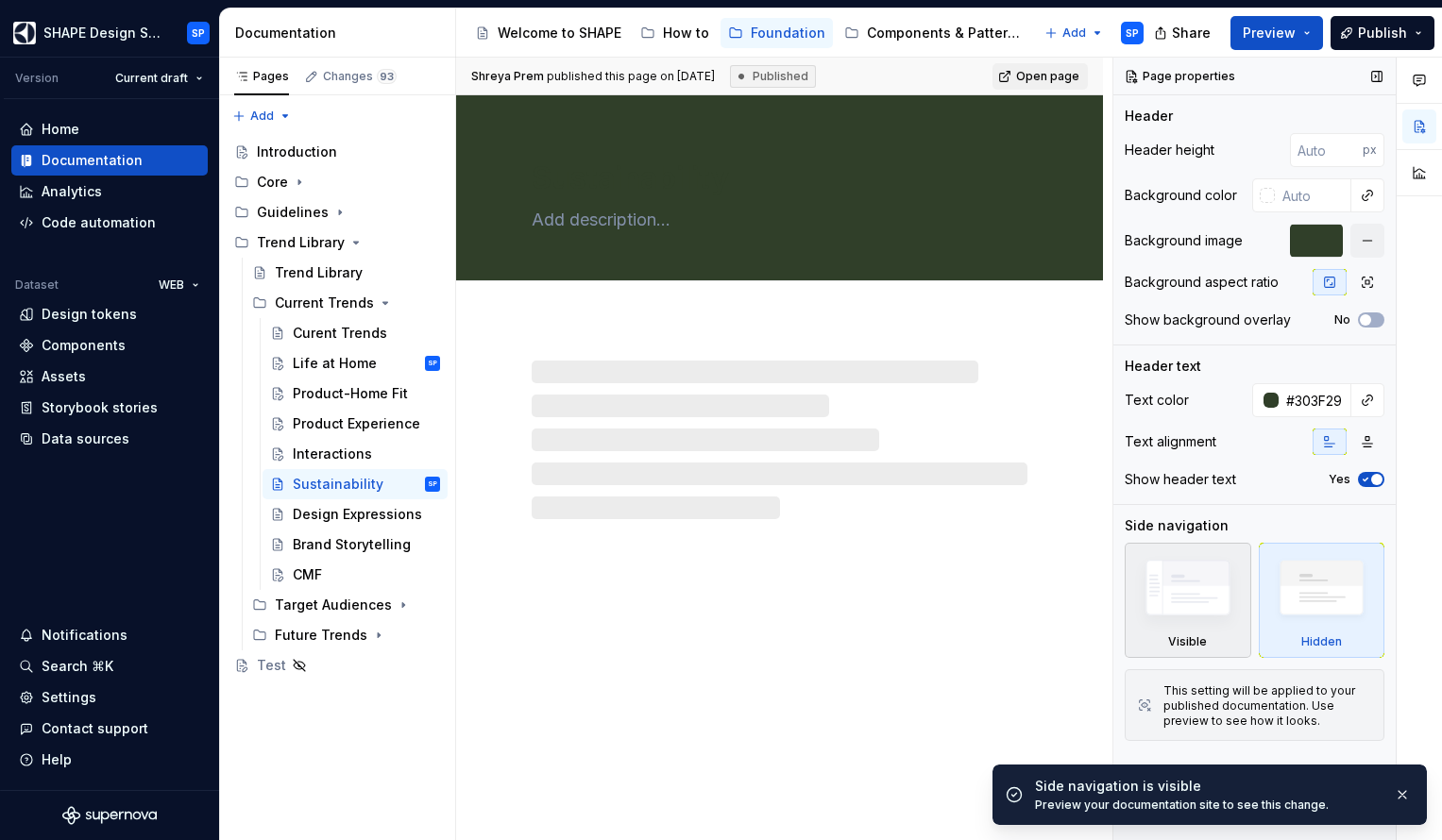
click at [1176, 612] on img at bounding box center [1188, 592] width 109 height 83
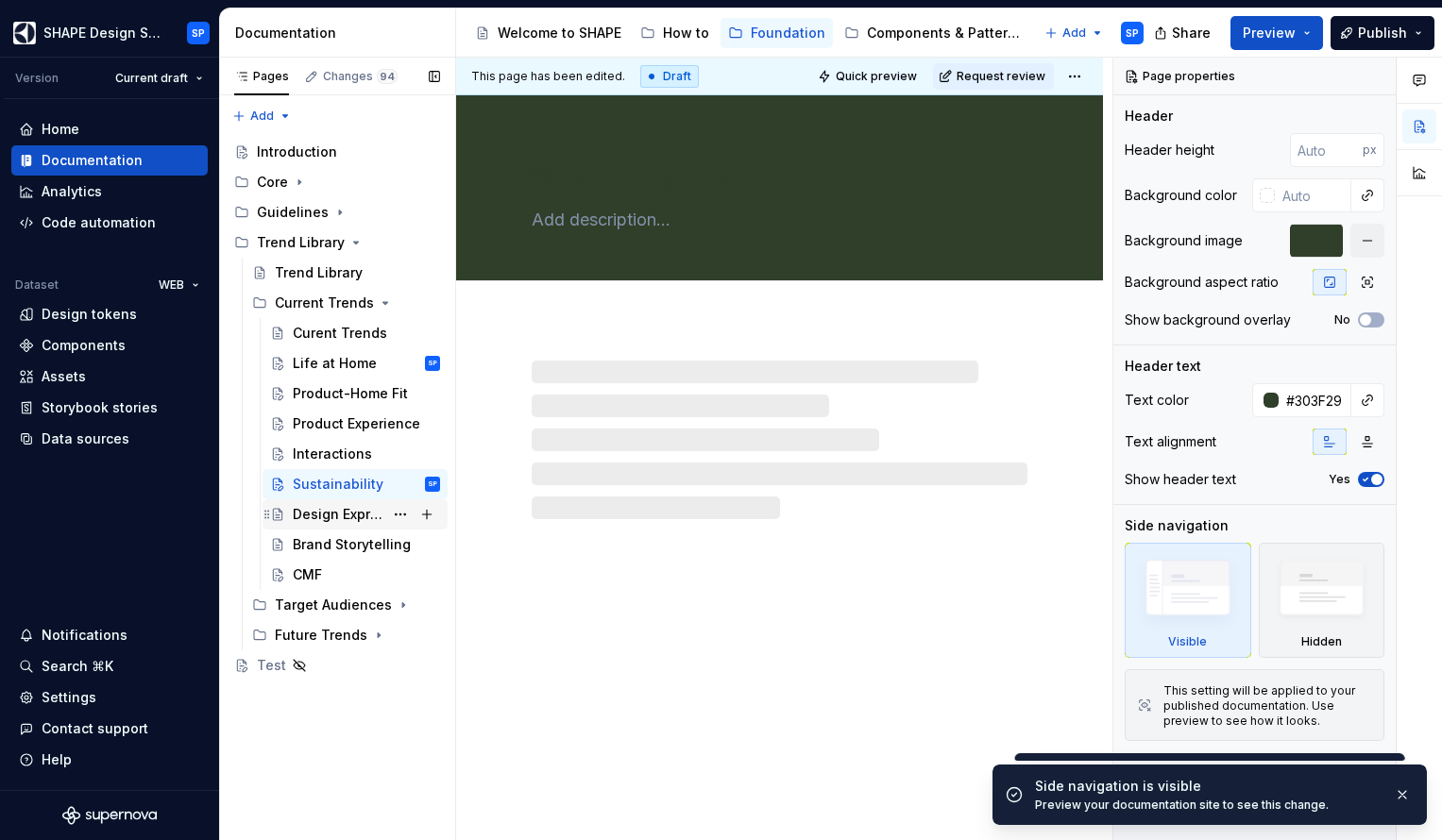
click at [321, 507] on div "Design Expressions" at bounding box center [337, 514] width 90 height 19
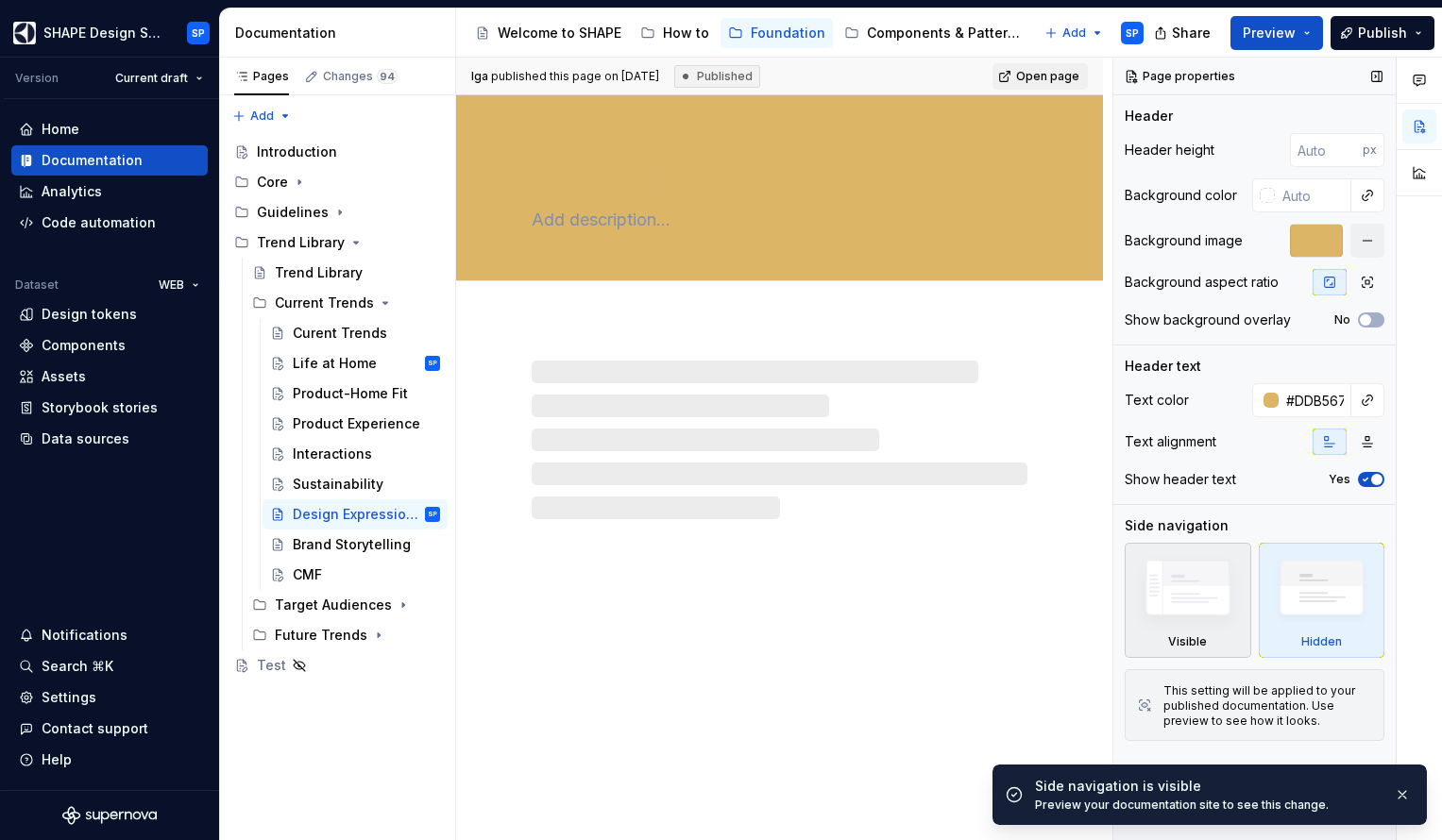
click at [1205, 608] on img at bounding box center [1188, 592] width 109 height 83
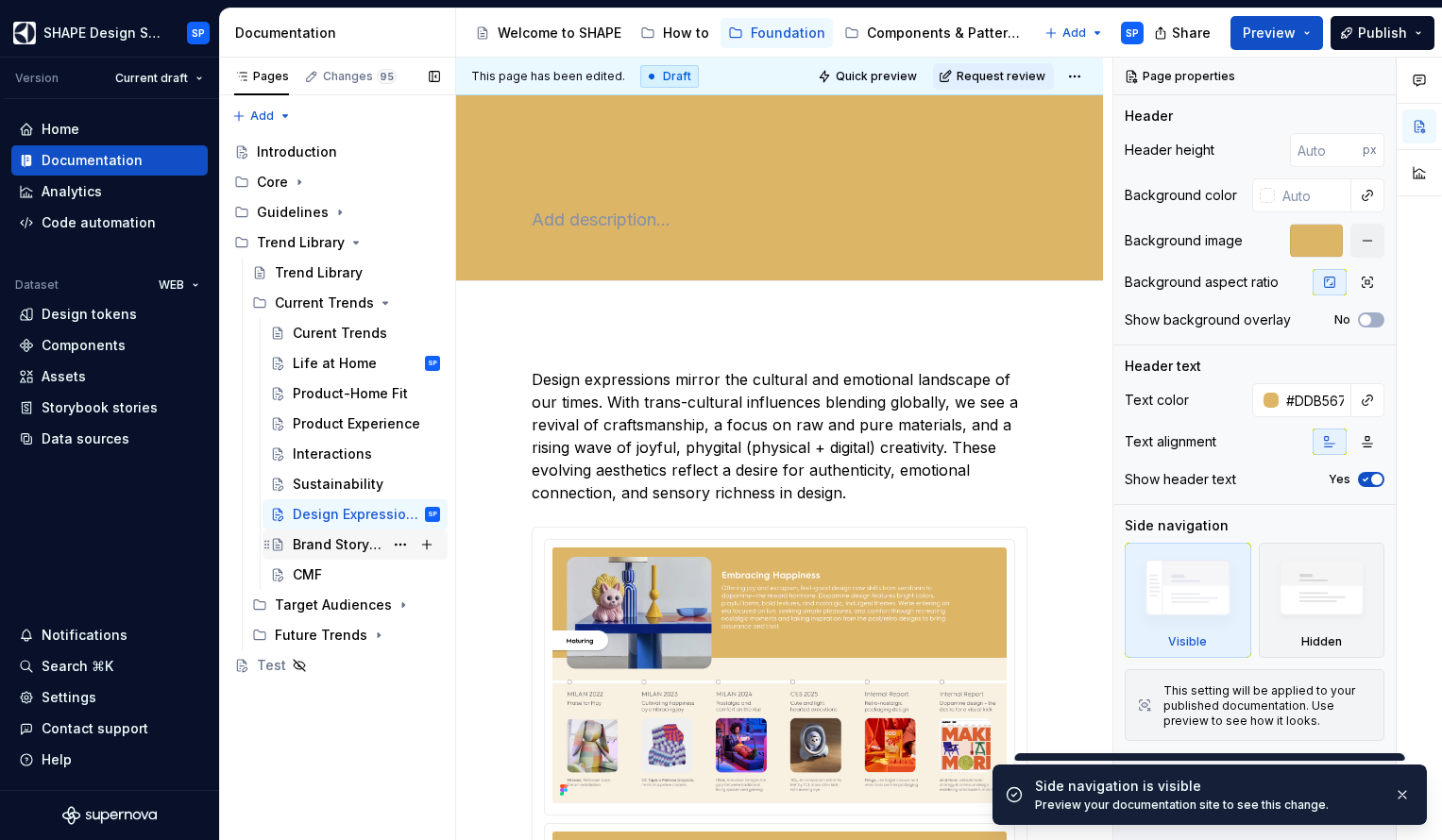
click at [333, 540] on div "Brand Storytelling" at bounding box center [337, 545] width 90 height 19
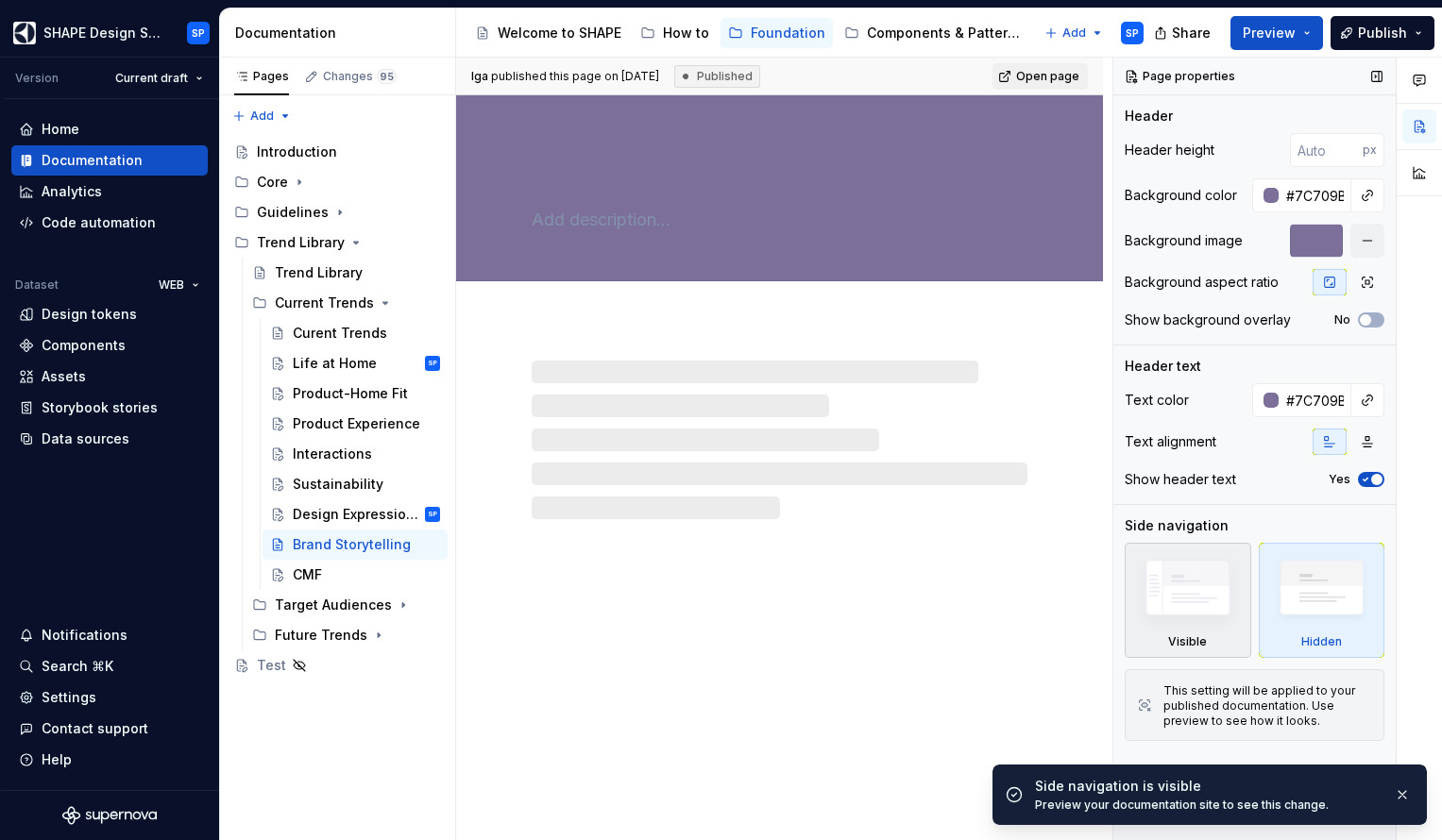
click at [1174, 607] on img at bounding box center [1188, 592] width 109 height 83
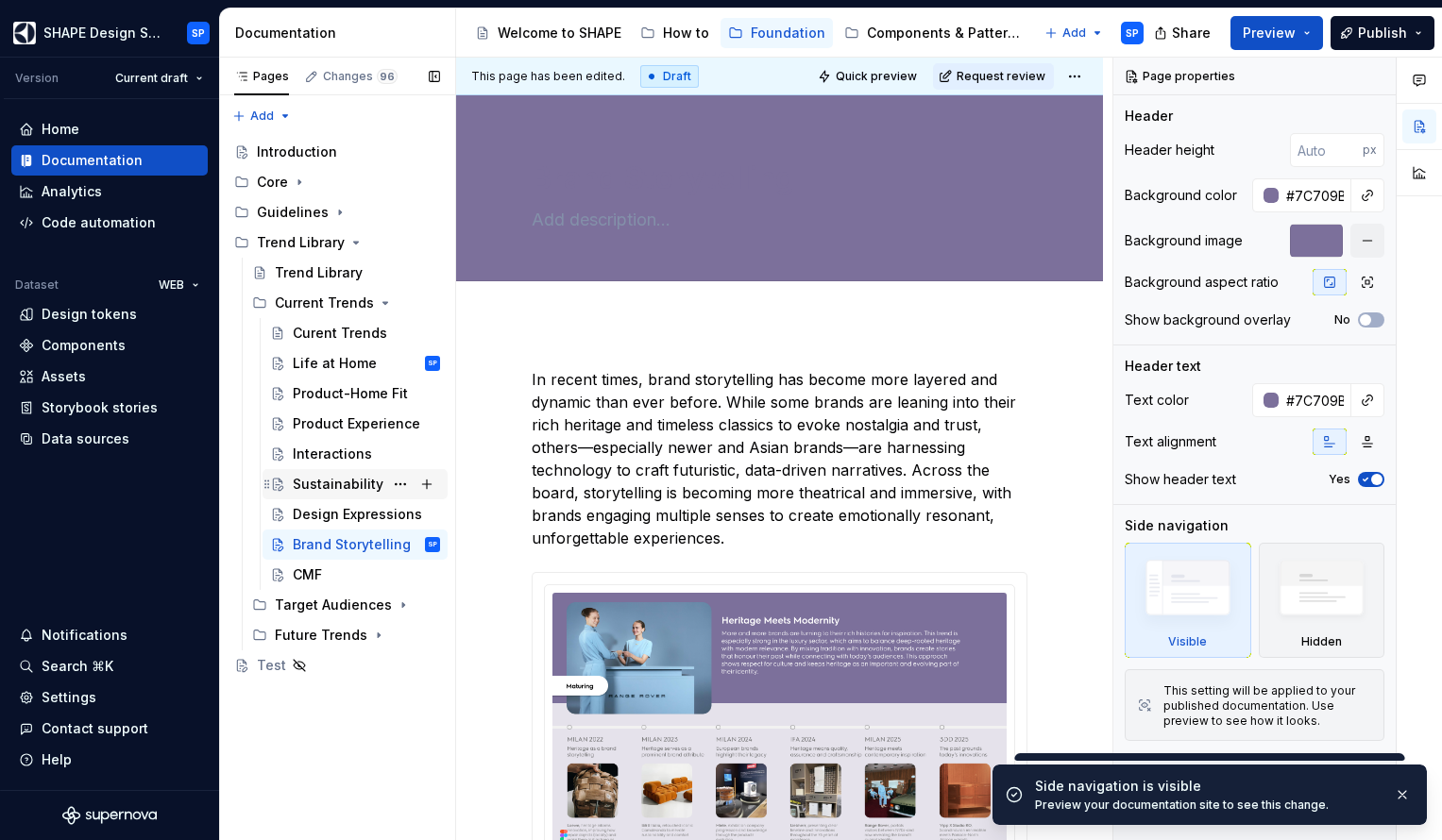
click at [341, 484] on div "Sustainability" at bounding box center [337, 484] width 90 height 19
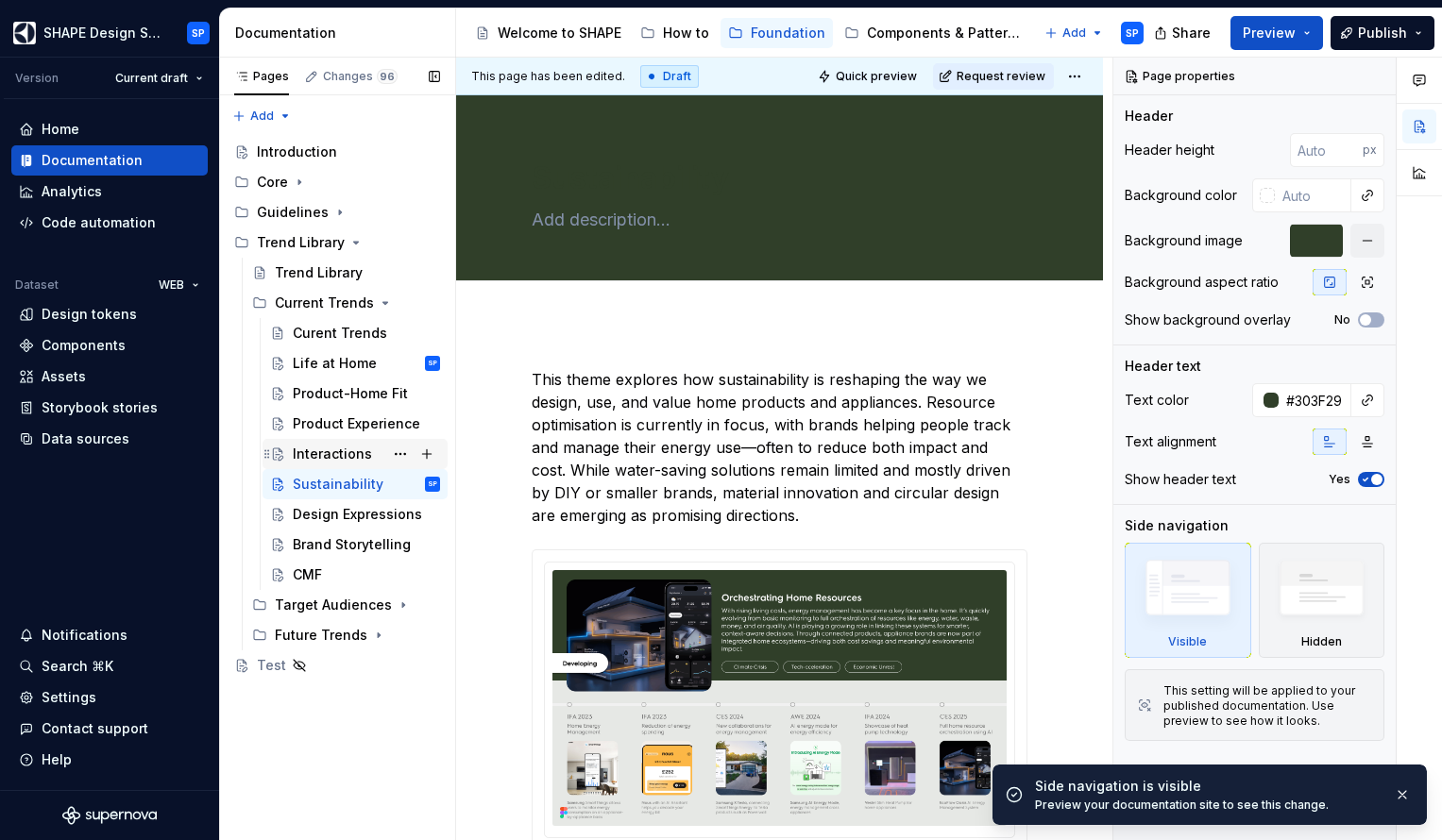
click at [333, 450] on div "Interactions" at bounding box center [332, 454] width 80 height 19
click at [333, 421] on div "Product Experience" at bounding box center [337, 424] width 90 height 19
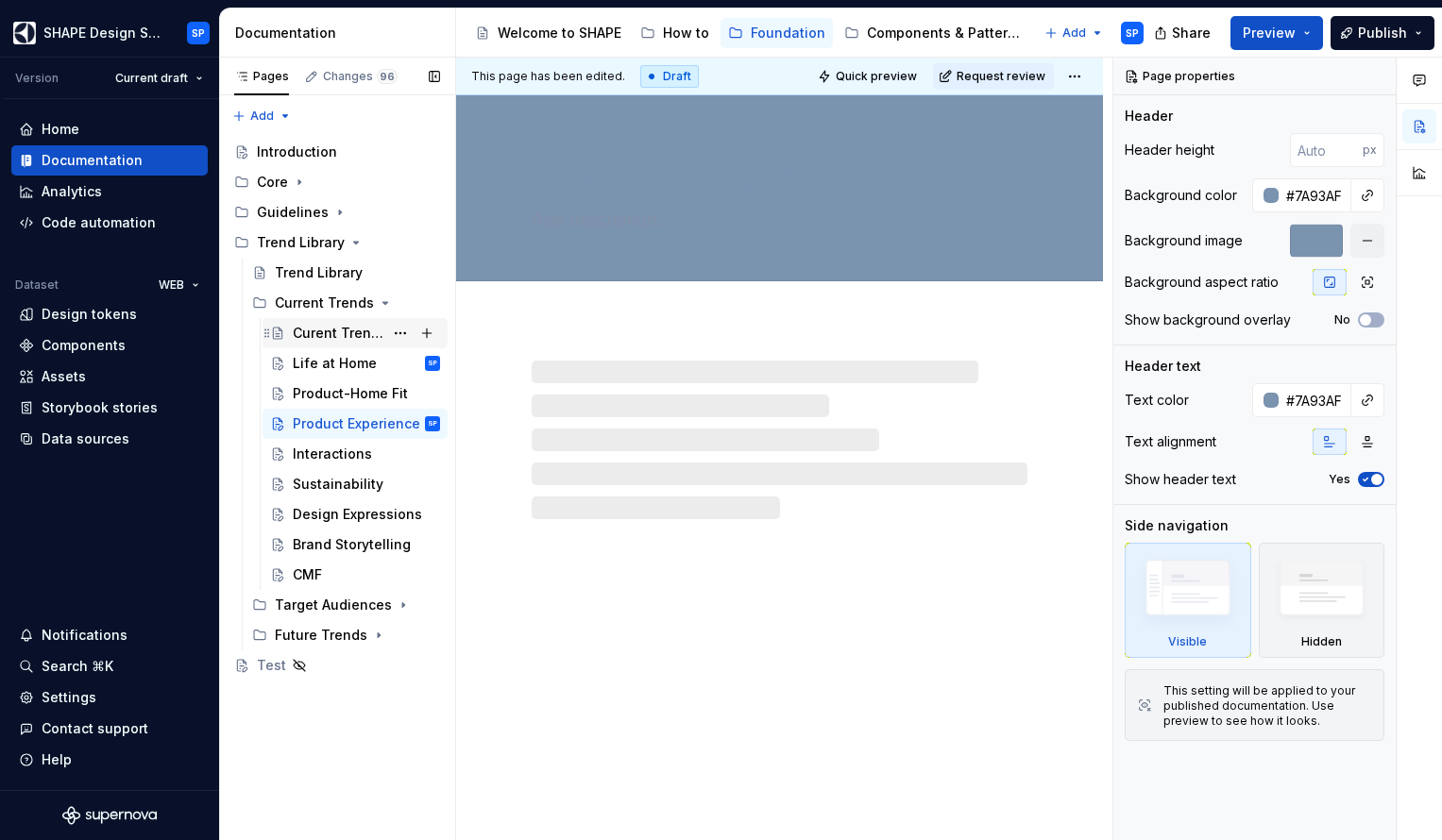
click at [341, 327] on div "Curent Trends" at bounding box center [337, 333] width 90 height 19
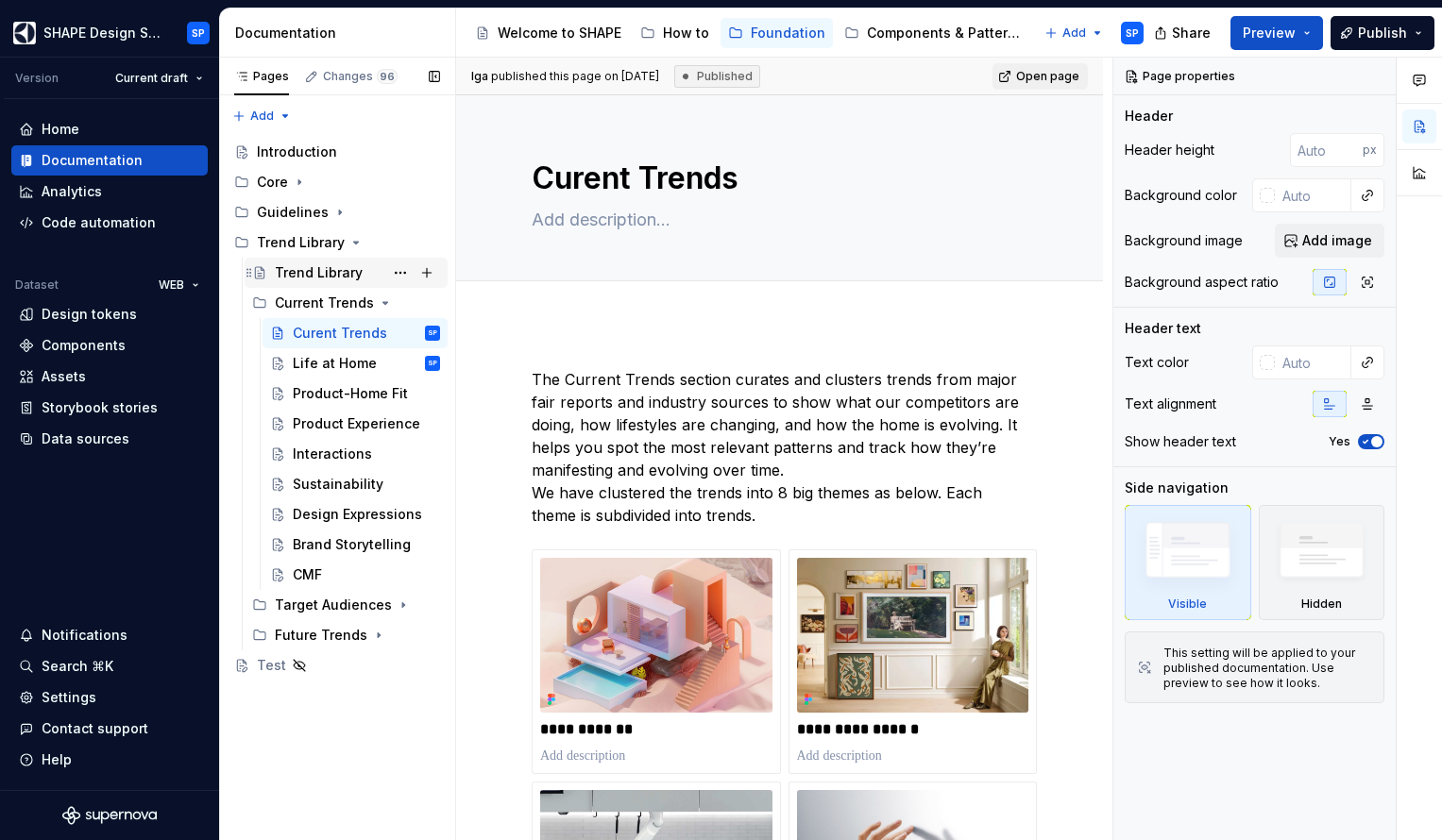
click at [305, 275] on div "Trend Library" at bounding box center [318, 273] width 88 height 19
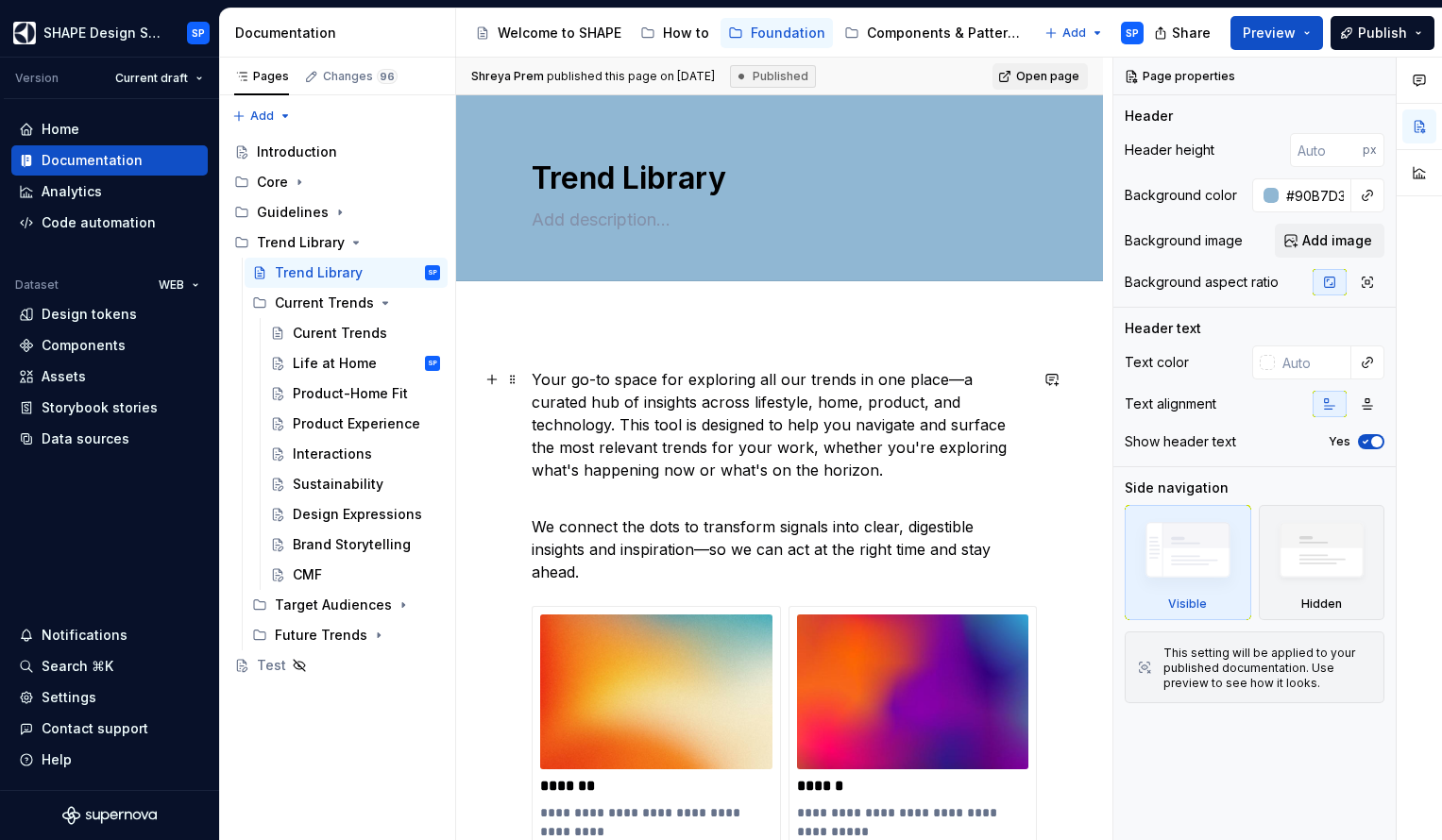
click at [781, 379] on p "Your go-to space for exploring all our trends in one place—a curated hub of ins…" at bounding box center [779, 424] width 496 height 113
click at [770, 379] on p "Your go-to space for exploring all our trends in one place—a curated hub of ins…" at bounding box center [779, 424] width 496 height 113
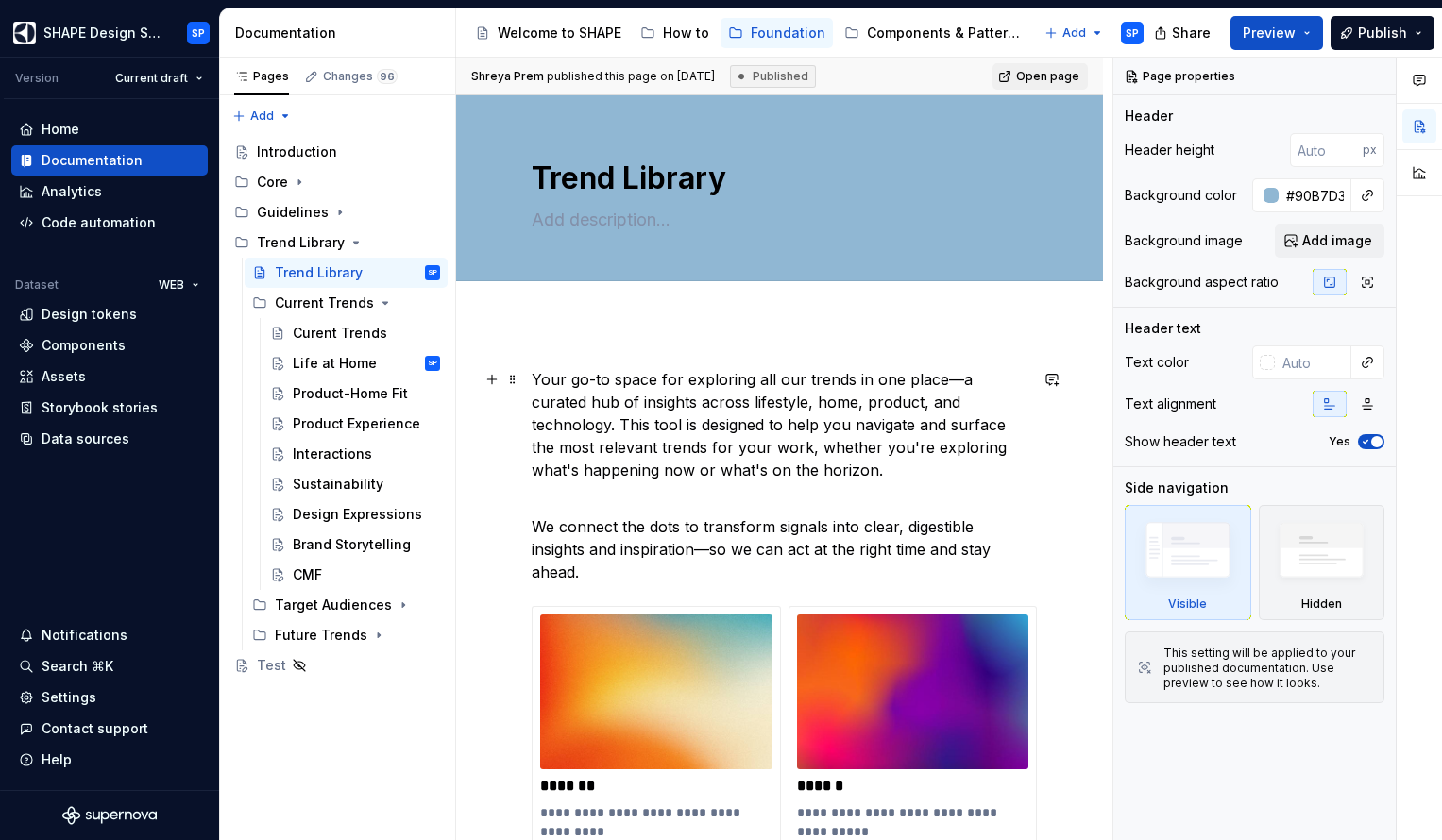
click at [800, 378] on p "Your go-to space for exploring all our trends in one place—a curated hub of ins…" at bounding box center [779, 424] width 496 height 113
click at [775, 380] on p "Your go-to space for exploring all our trends in one place—a curated hub of ins…" at bounding box center [779, 424] width 496 height 113
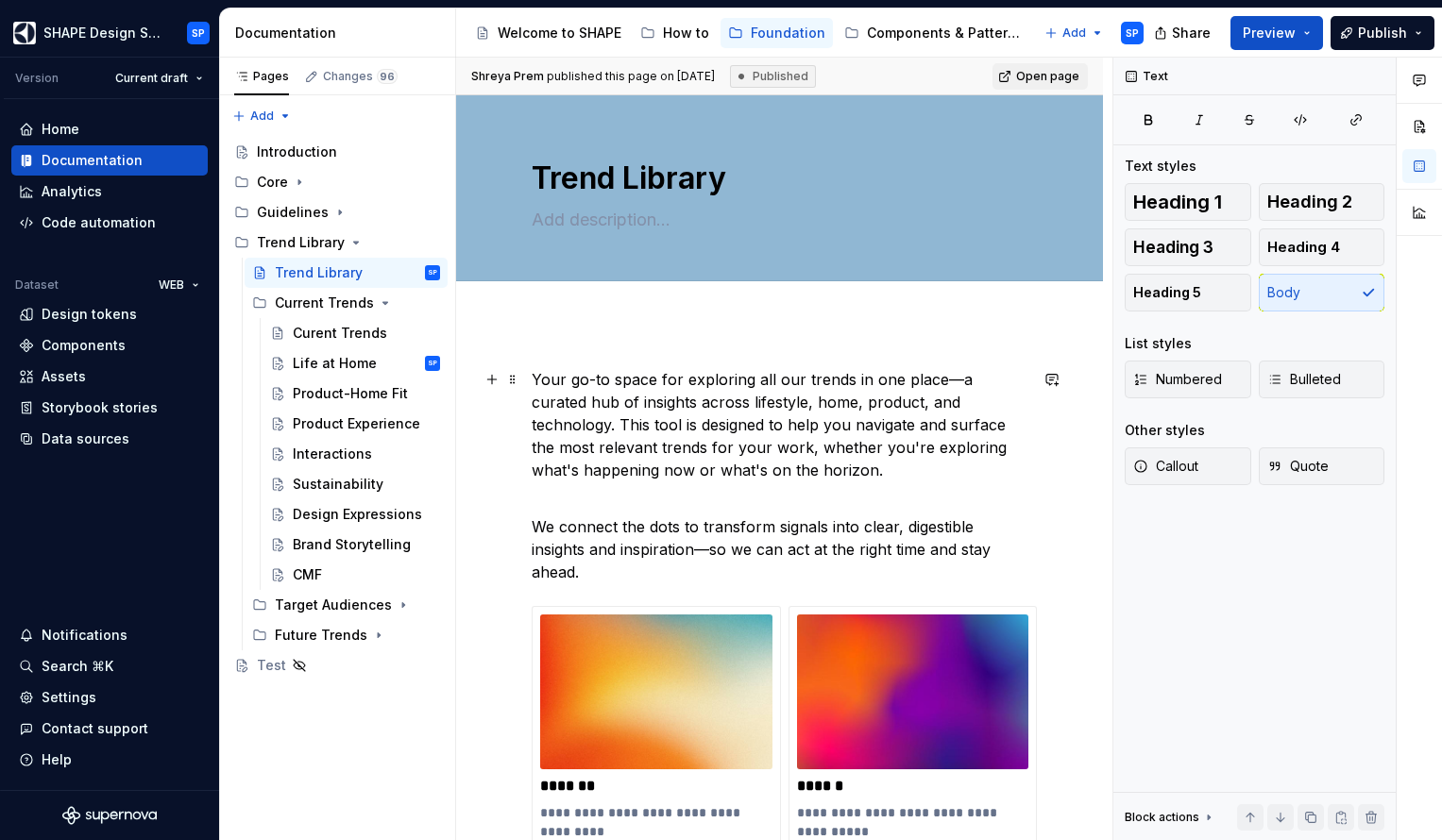
click at [801, 378] on p "Your go-to space for exploring all our trends in one place—a curated hub of ins…" at bounding box center [779, 424] width 496 height 113
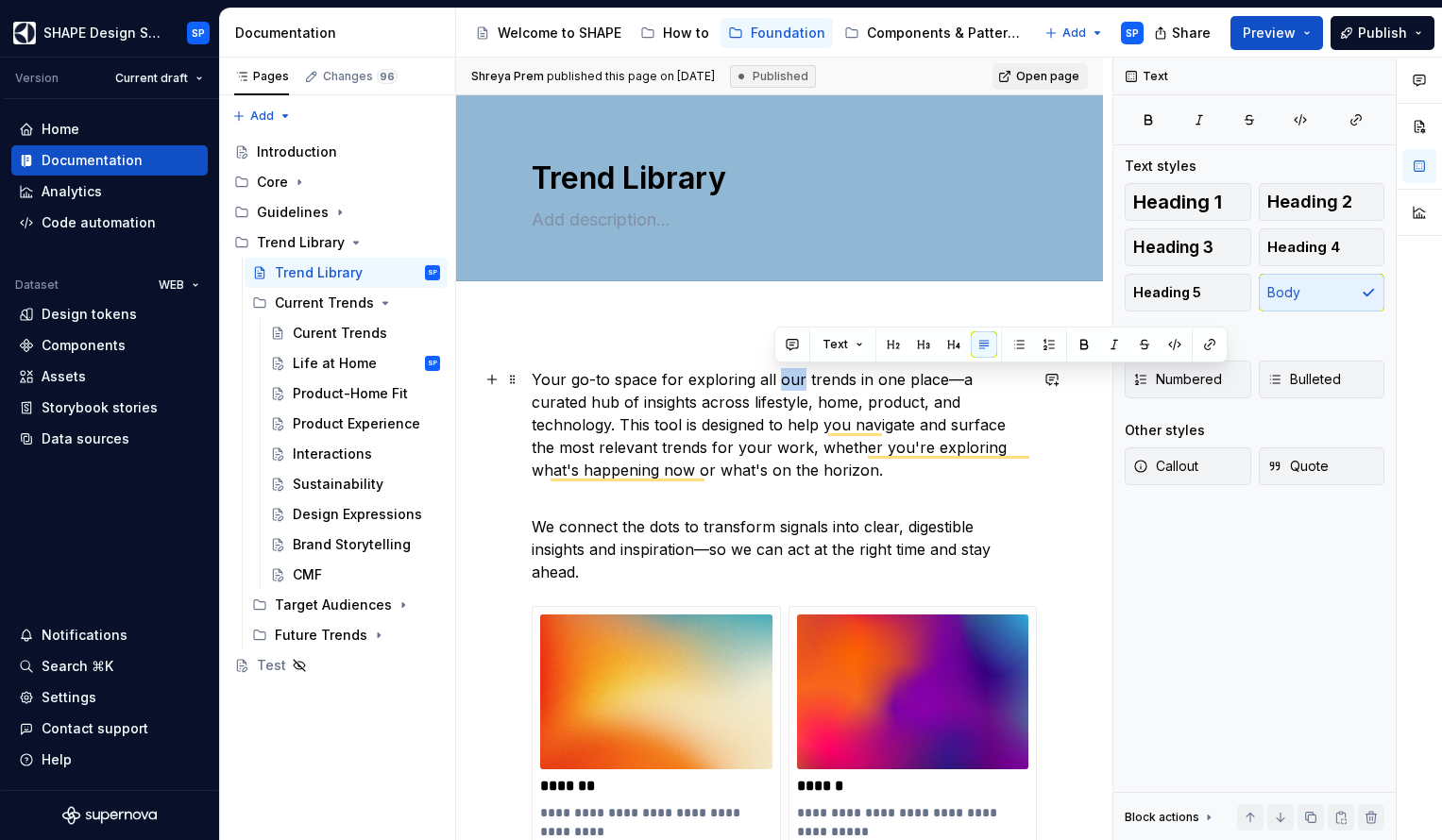
drag, startPoint x: 798, startPoint y: 380, endPoint x: 776, endPoint y: 383, distance: 22.2
click at [776, 383] on p "Your go-to space for exploring all our trends in one place—a curated hub of ins…" at bounding box center [779, 424] width 496 height 113
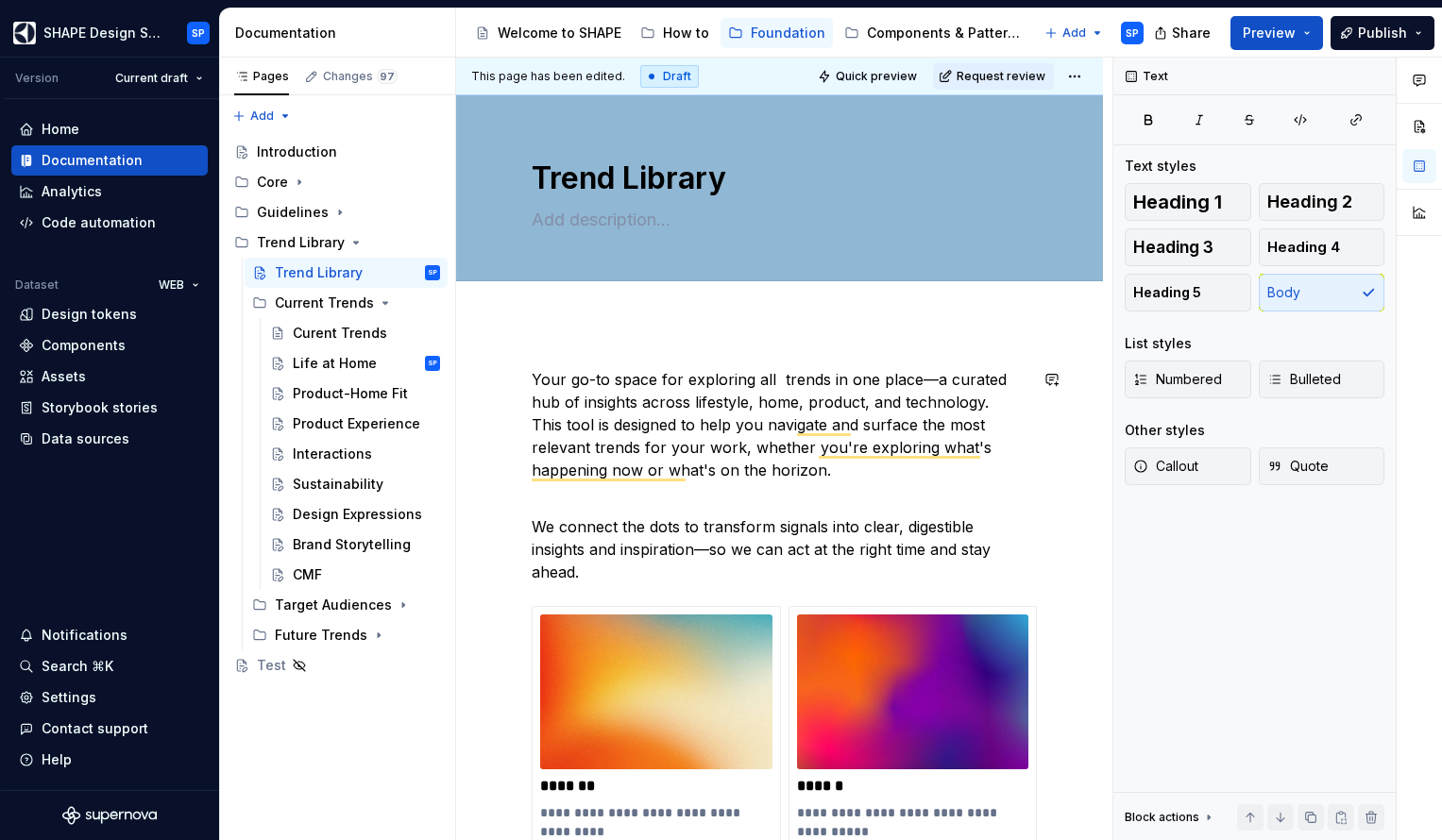
type textarea "*"
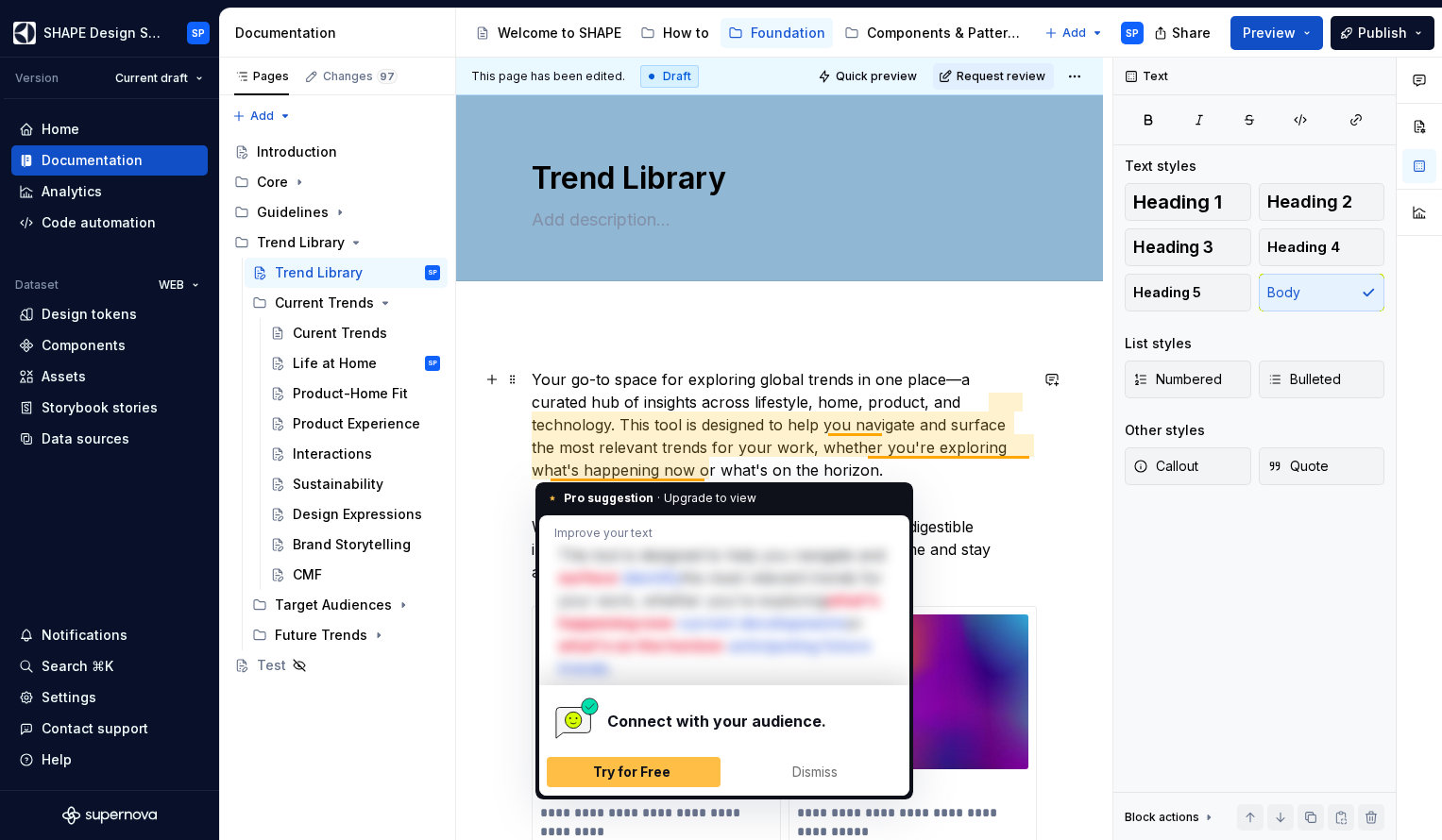
click at [950, 457] on p "Your go-to space for exploring global trends in one place—a curated hub of insi…" at bounding box center [779, 424] width 496 height 113
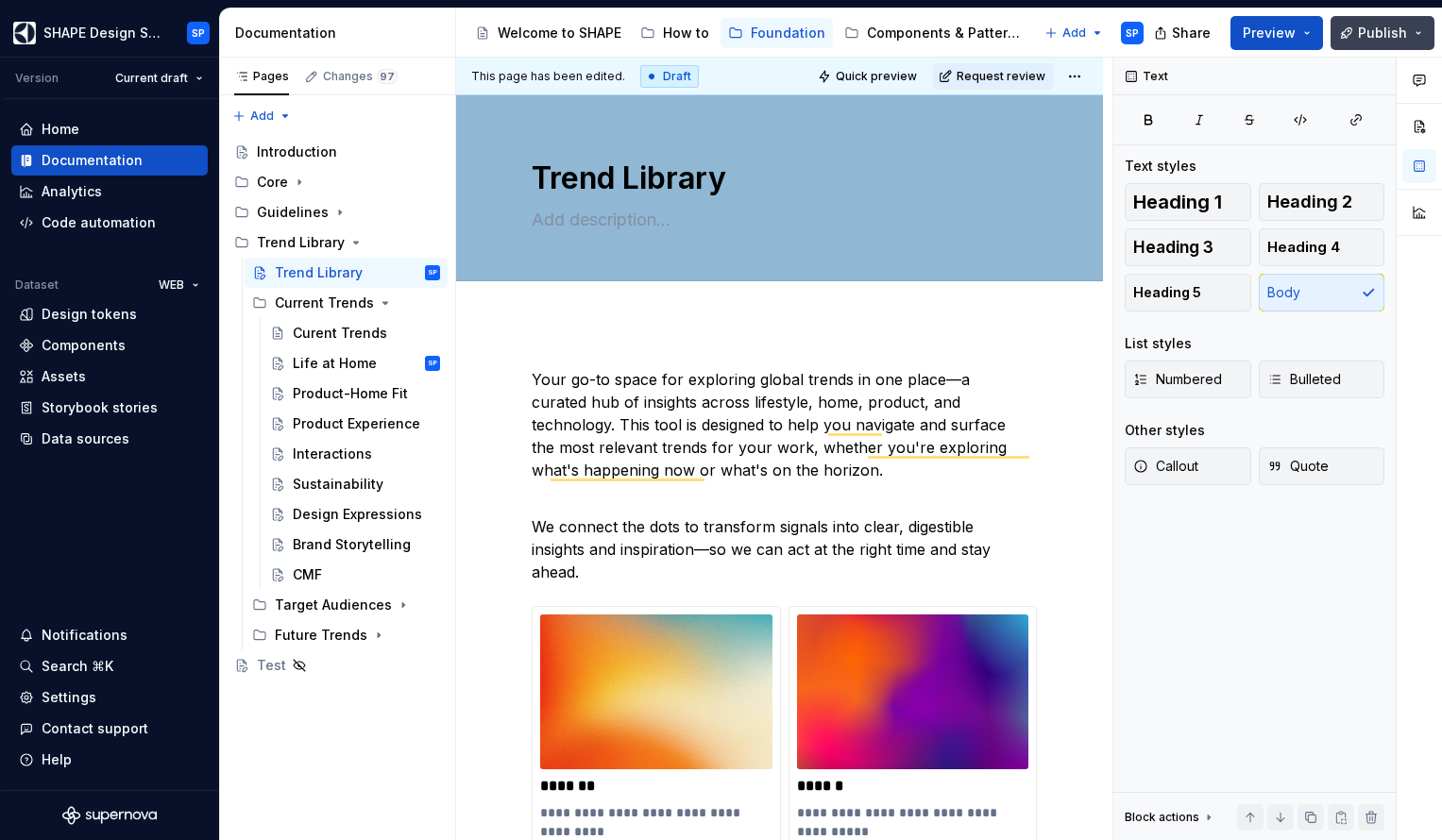
click at [1410, 35] on button "Publish" at bounding box center [1381, 33] width 103 height 34
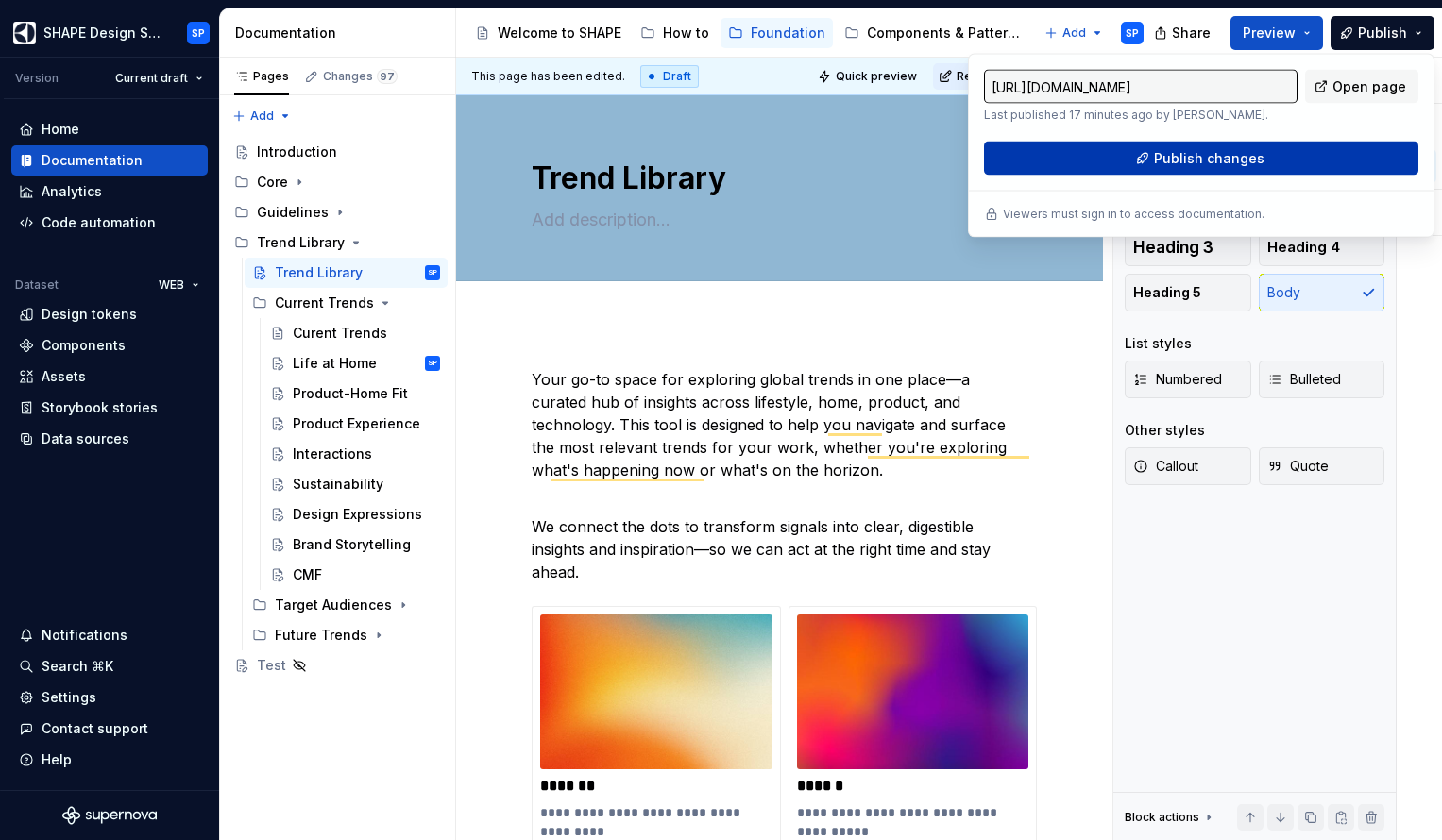
click at [1235, 160] on span "Publish changes" at bounding box center [1208, 159] width 110 height 19
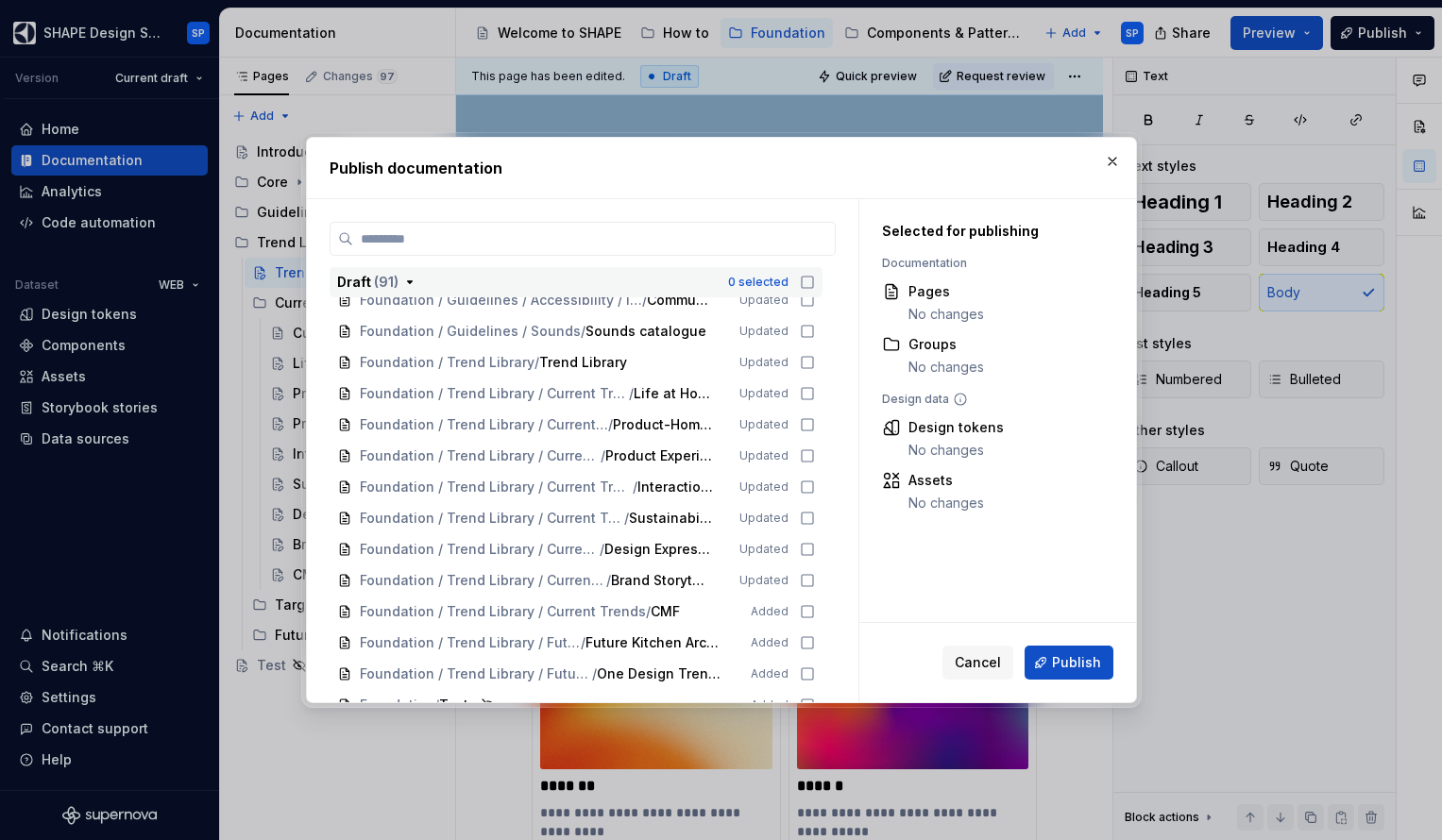
scroll to position [952, 0]
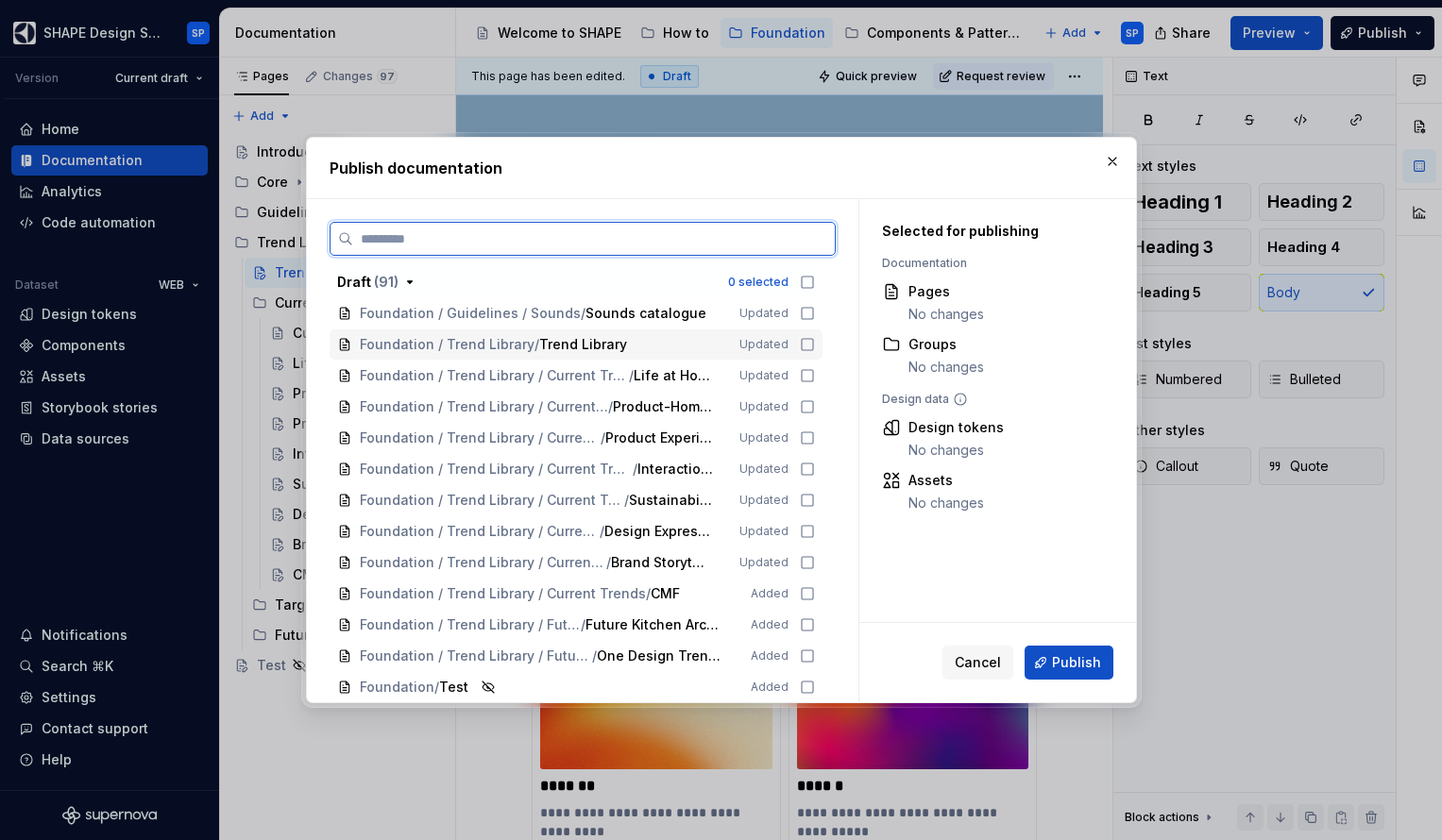
click at [810, 345] on icon at bounding box center [807, 345] width 11 height 11
click at [815, 376] on icon at bounding box center [807, 376] width 15 height 15
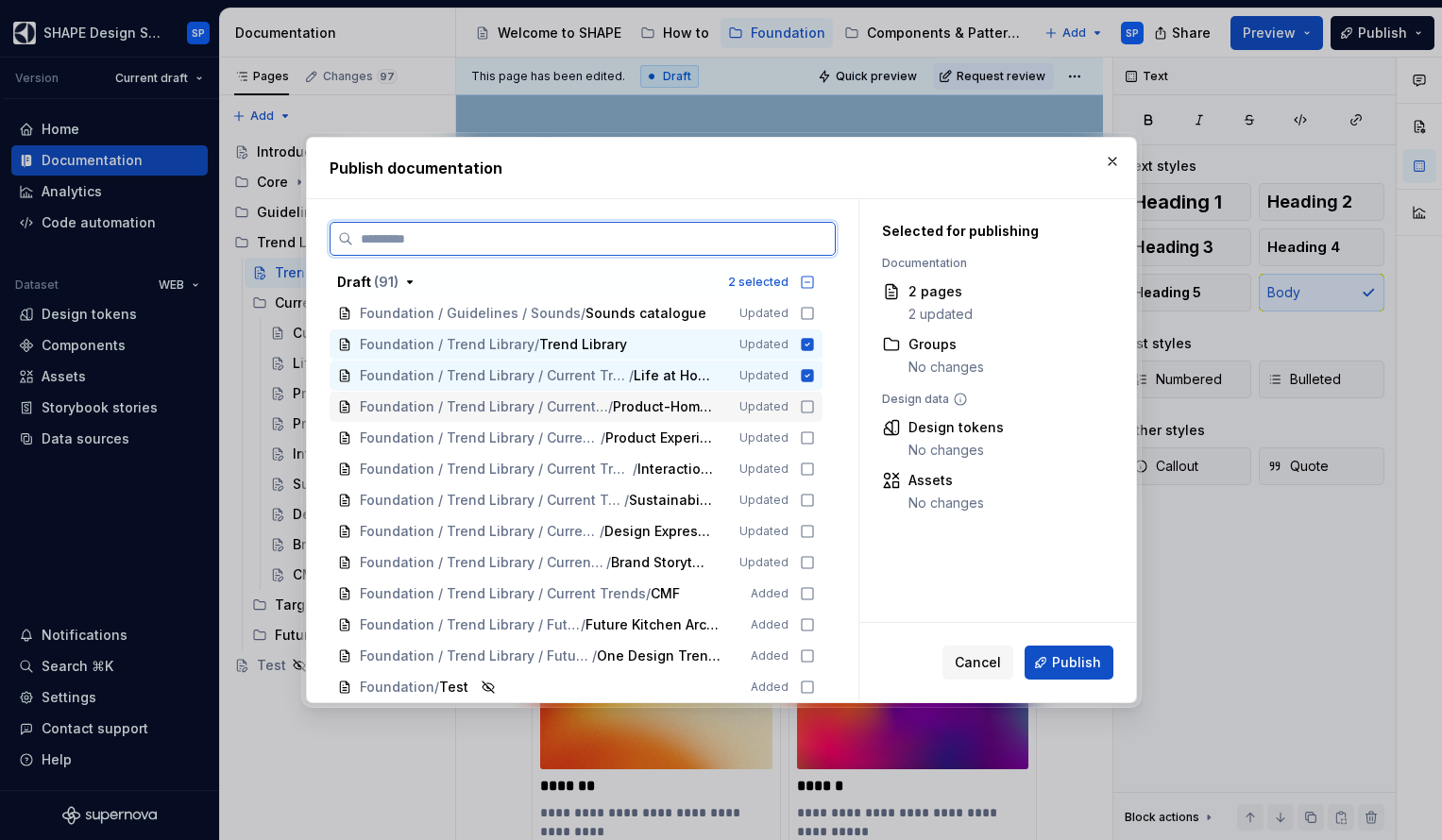
click at [816, 398] on div "Foundation / Trend Library / Current Trends / Product-Home Fit Updated" at bounding box center [575, 407] width 493 height 30
click at [815, 439] on icon at bounding box center [807, 439] width 15 height 15
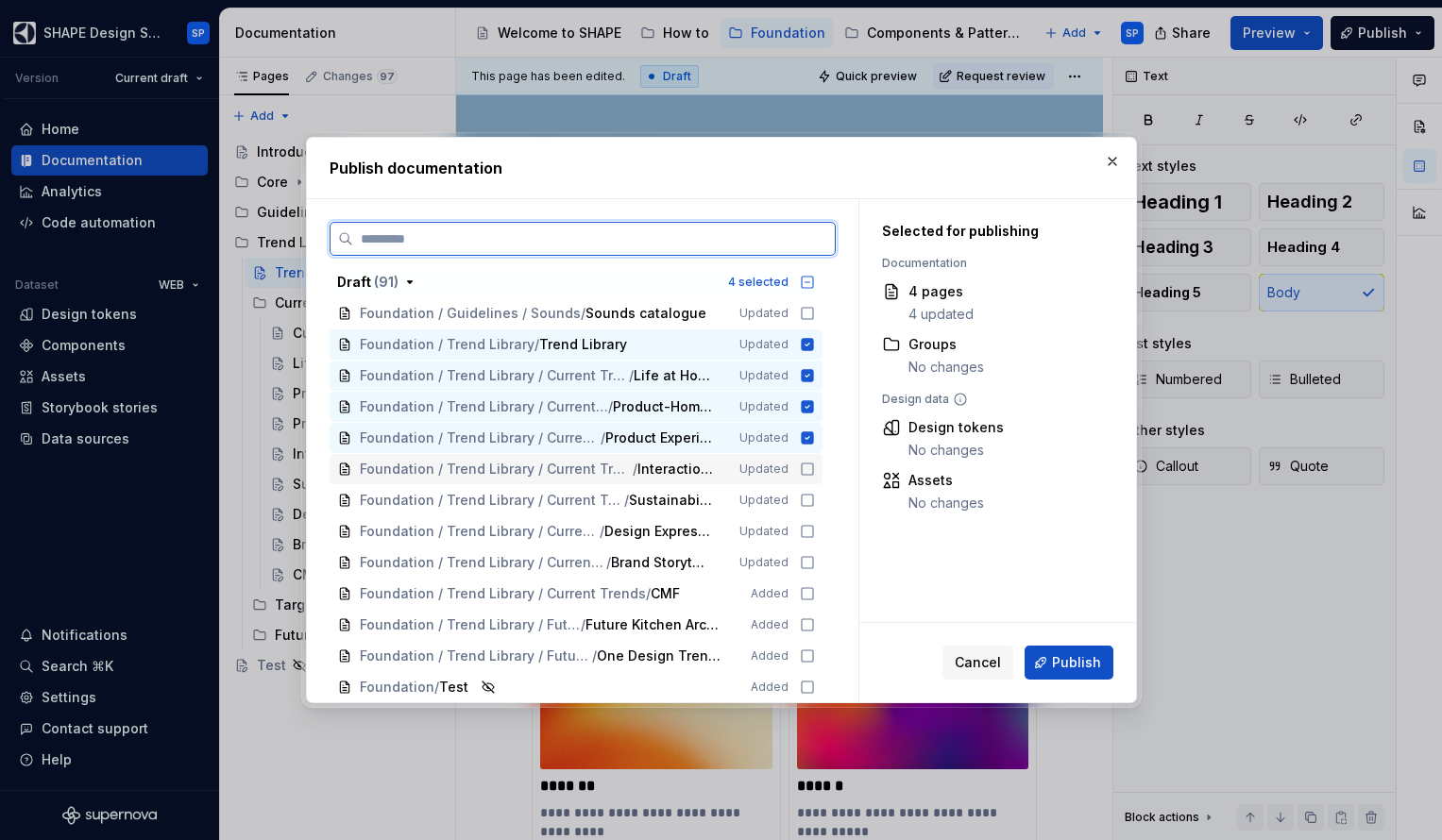
click at [815, 470] on icon at bounding box center [807, 469] width 15 height 15
click at [815, 497] on icon at bounding box center [807, 500] width 15 height 15
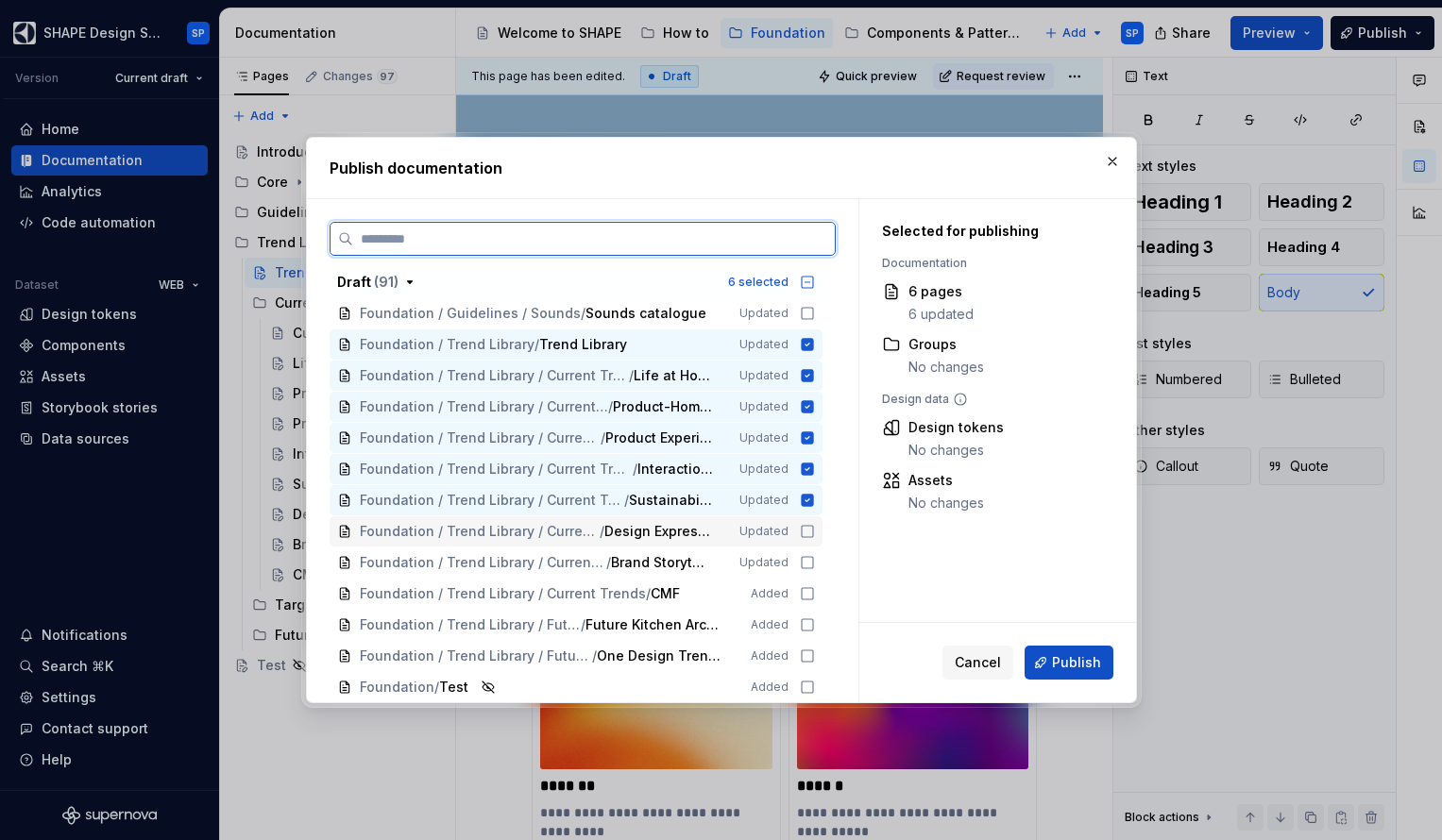
click at [815, 527] on icon at bounding box center [807, 532] width 15 height 15
click at [817, 550] on div "Foundation / Trend Library / Current Trends / Brand Storytelling Updated" at bounding box center [575, 563] width 493 height 30
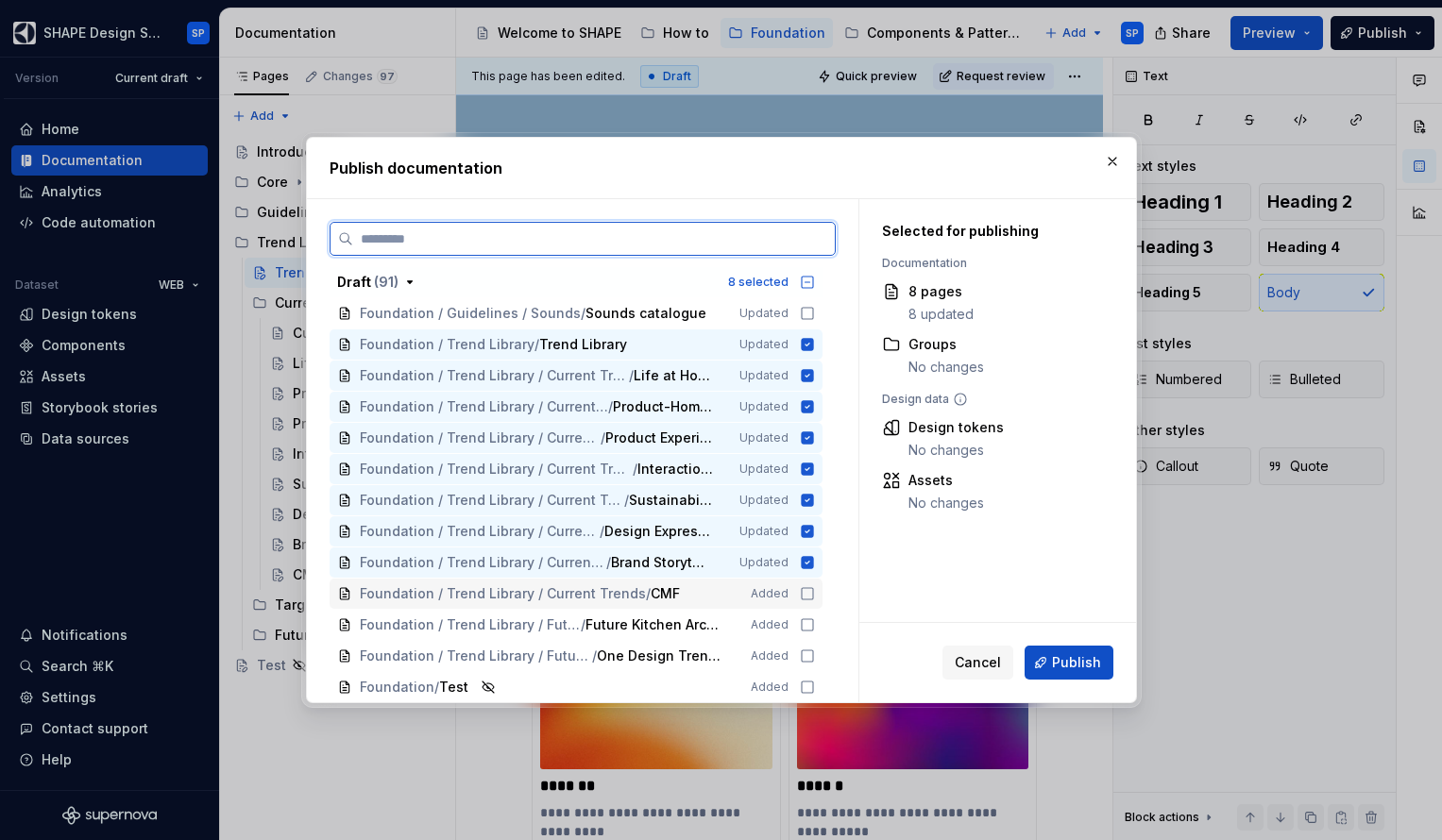
click at [816, 585] on div "Foundation / Trend Library / Current Trends / CMF Added" at bounding box center [575, 594] width 493 height 30
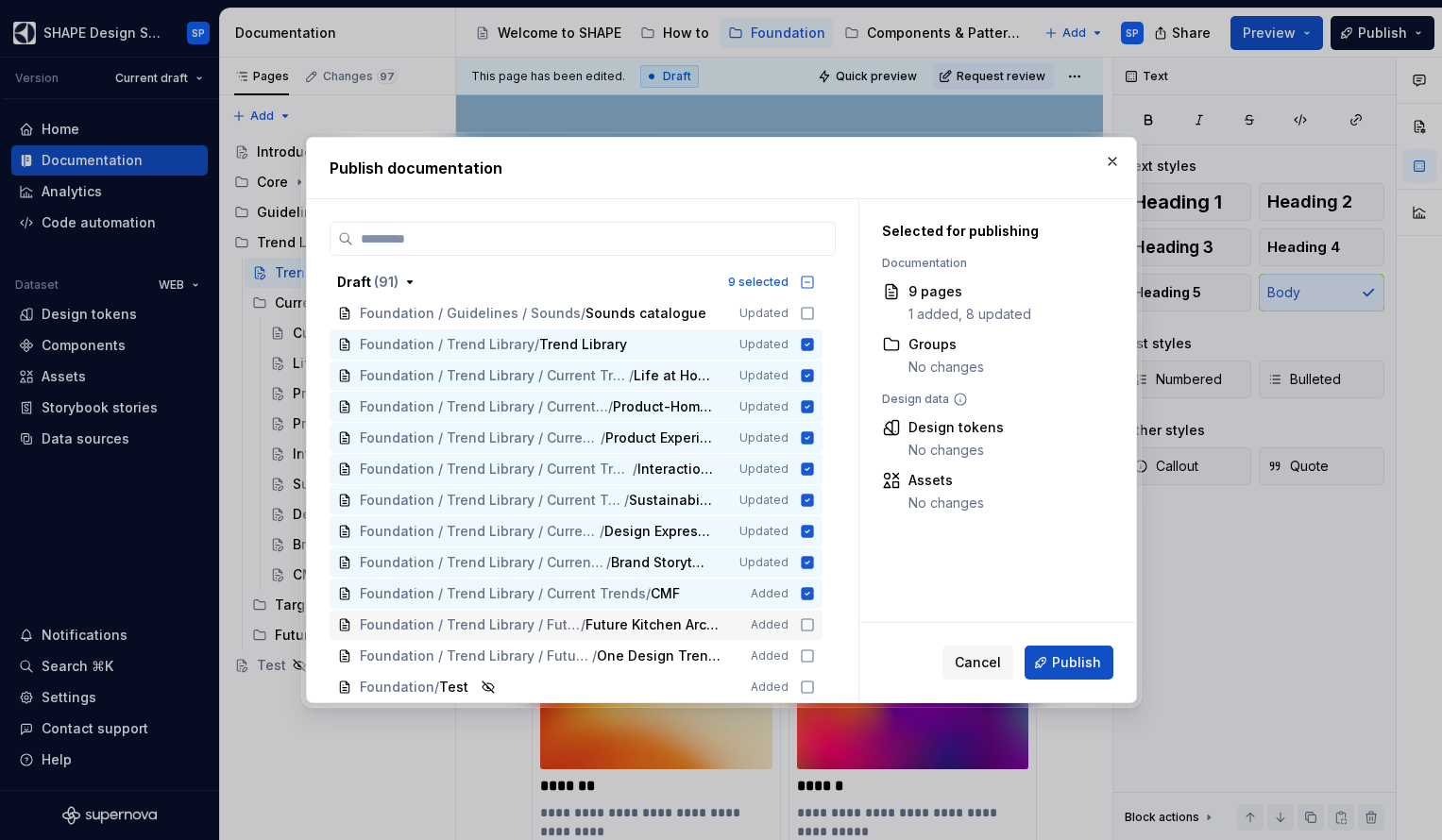
scroll to position [980, 0]
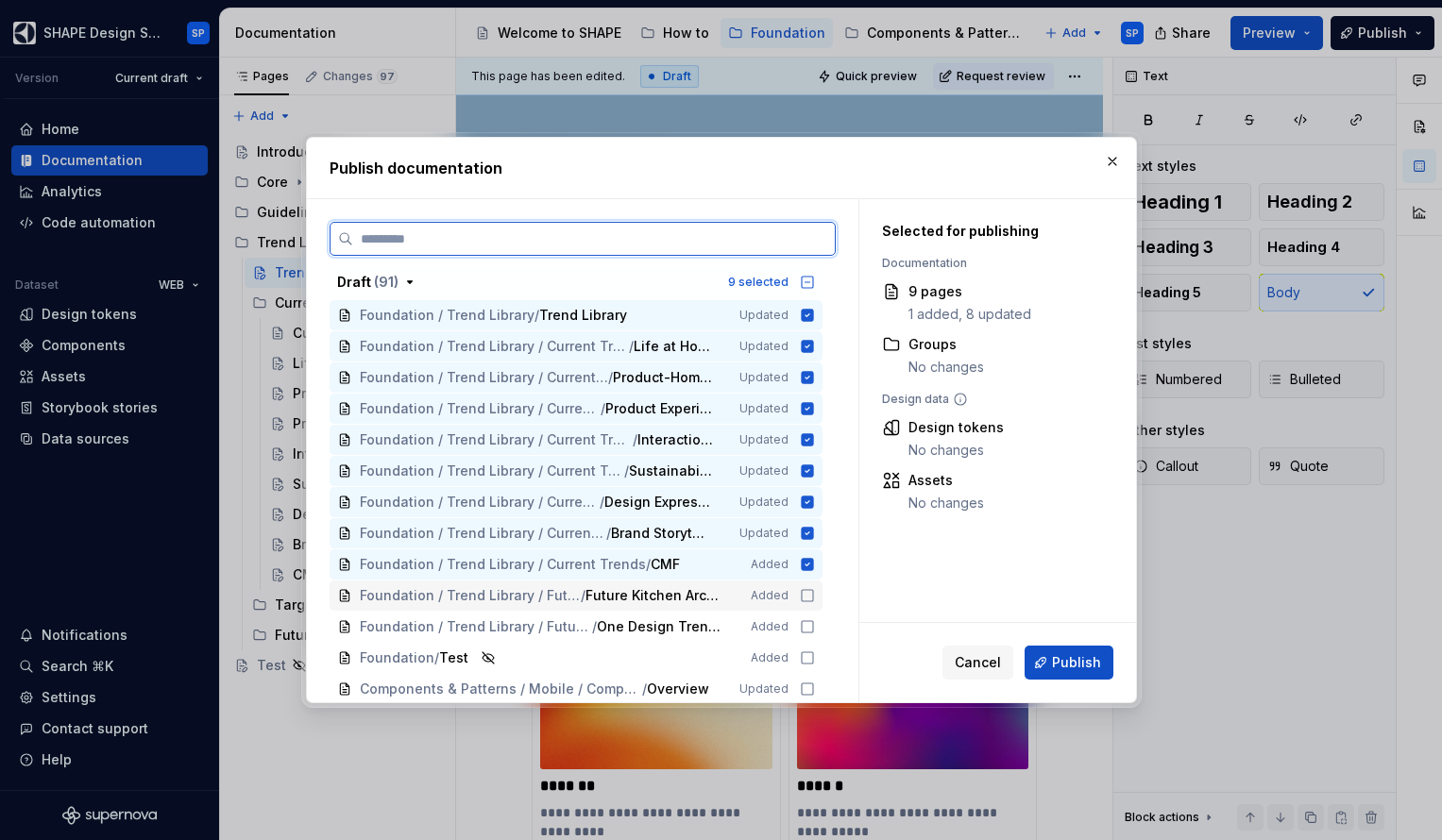
click at [806, 595] on div "Foundation / Trend Library / Future Trends / Future Kitchen Archetypes Added" at bounding box center [575, 596] width 493 height 30
click at [813, 623] on icon at bounding box center [807, 626] width 15 height 15
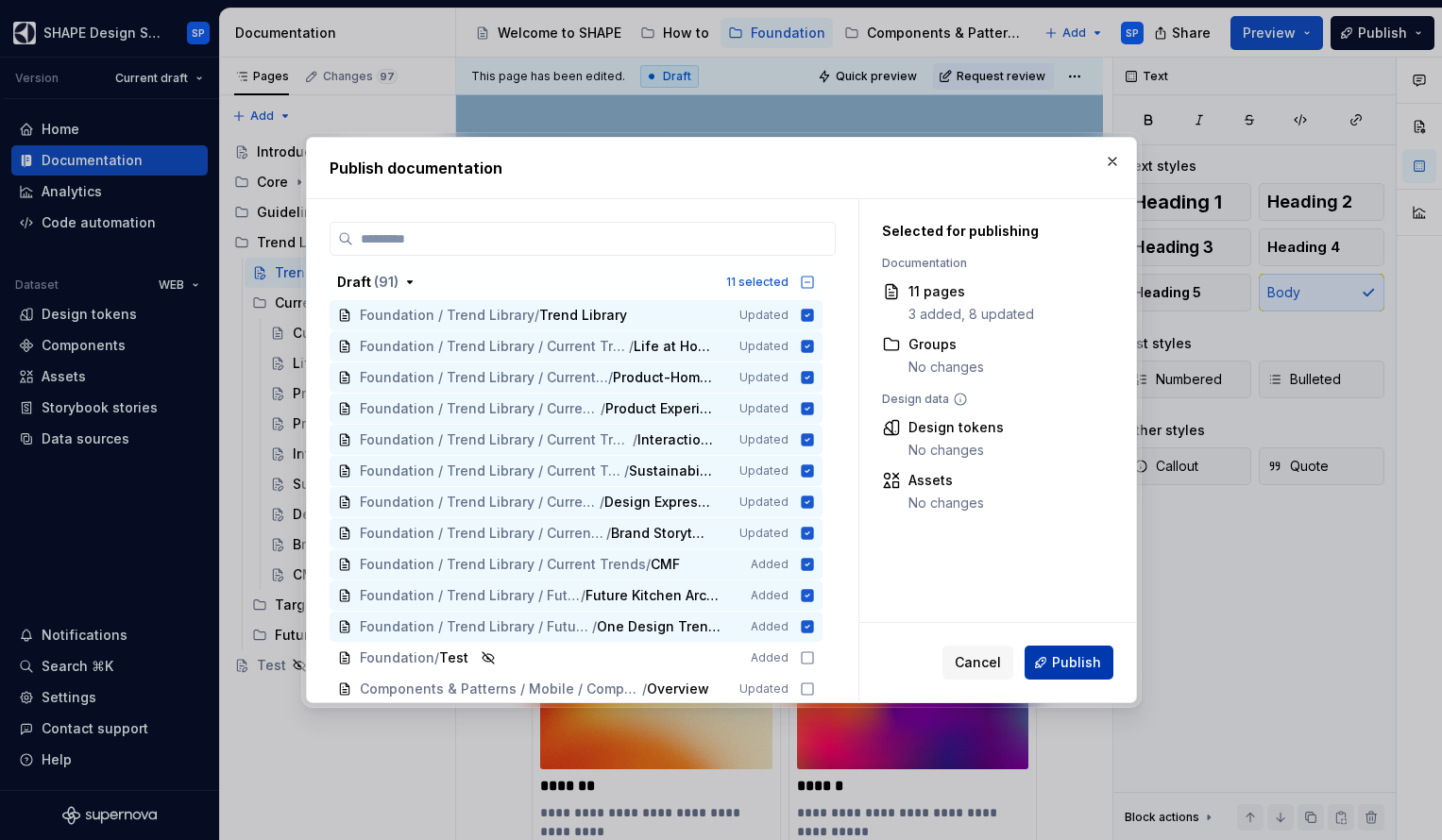
click at [1061, 658] on span "Publish" at bounding box center [1077, 663] width 49 height 19
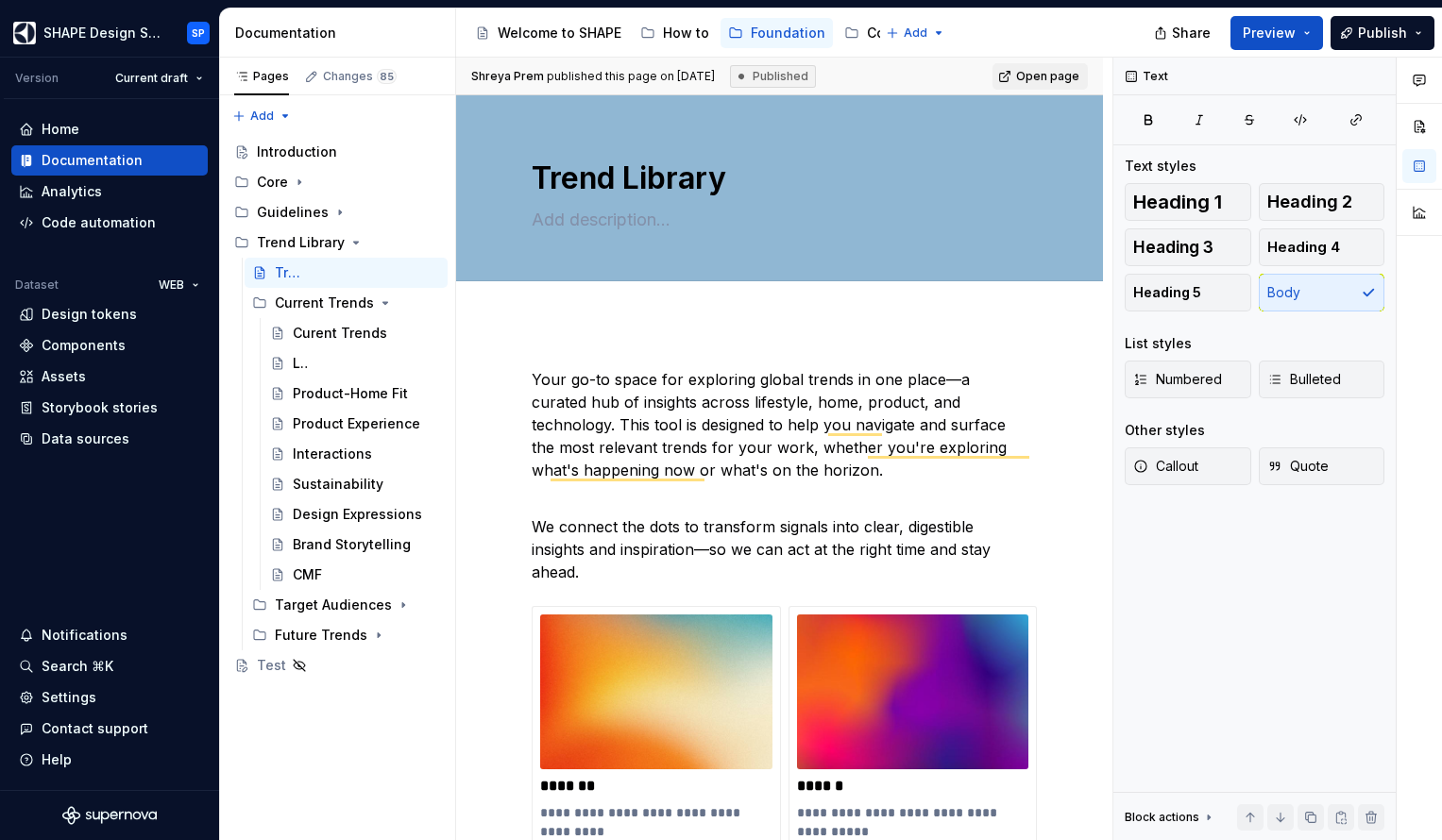
type textarea "*"
